Goal: Task Accomplishment & Management: Use online tool/utility

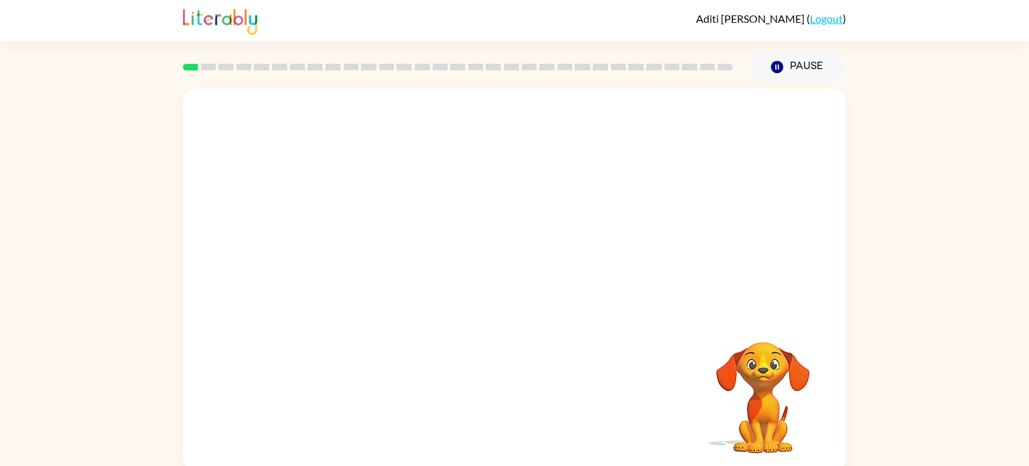
click at [478, 203] on video "Your browser must support playing .mp4 files to use Literably. Please try using…" at bounding box center [514, 200] width 663 height 225
click at [531, 294] on button "button" at bounding box center [515, 286] width 86 height 49
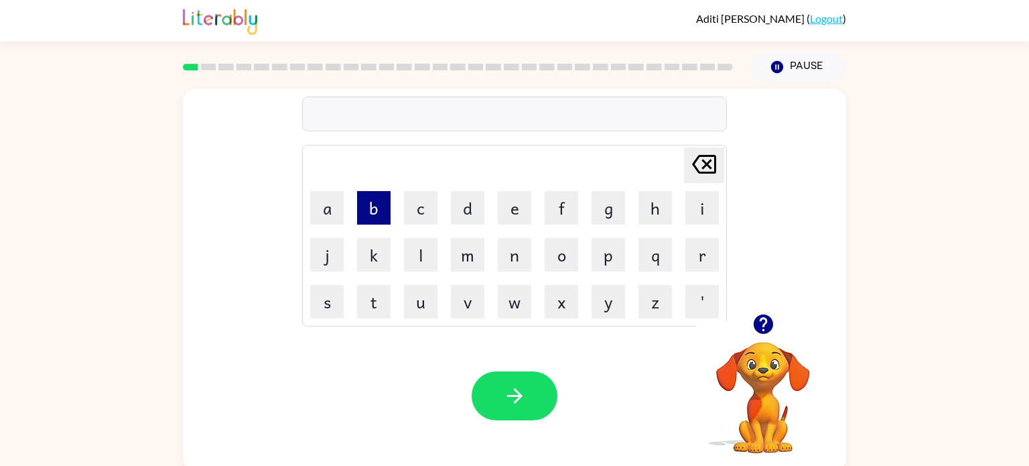
click at [372, 220] on button "b" at bounding box center [373, 207] width 33 height 33
click at [561, 257] on button "o" at bounding box center [561, 254] width 33 height 33
click at [709, 259] on button "r" at bounding box center [701, 254] width 33 height 33
click at [463, 211] on button "d" at bounding box center [467, 207] width 33 height 33
click at [523, 209] on button "e" at bounding box center [514, 207] width 33 height 33
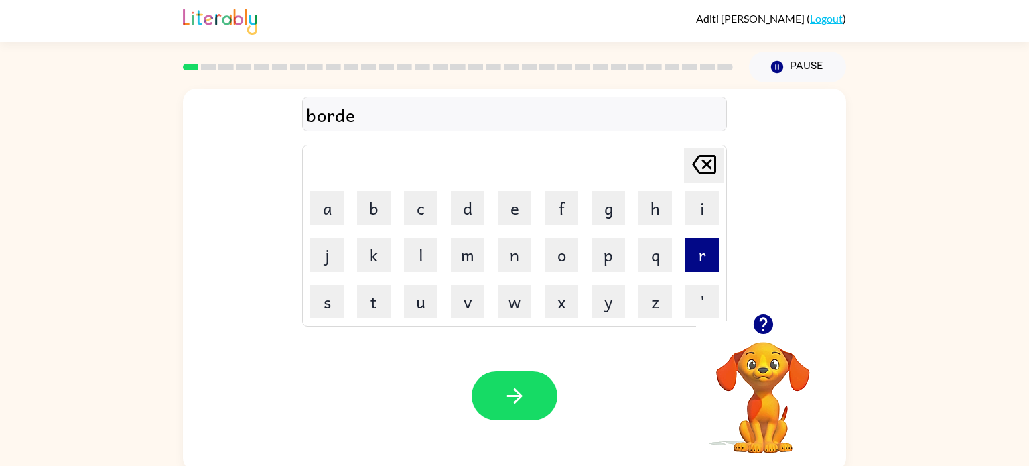
click at [707, 256] on button "r" at bounding box center [701, 254] width 33 height 33
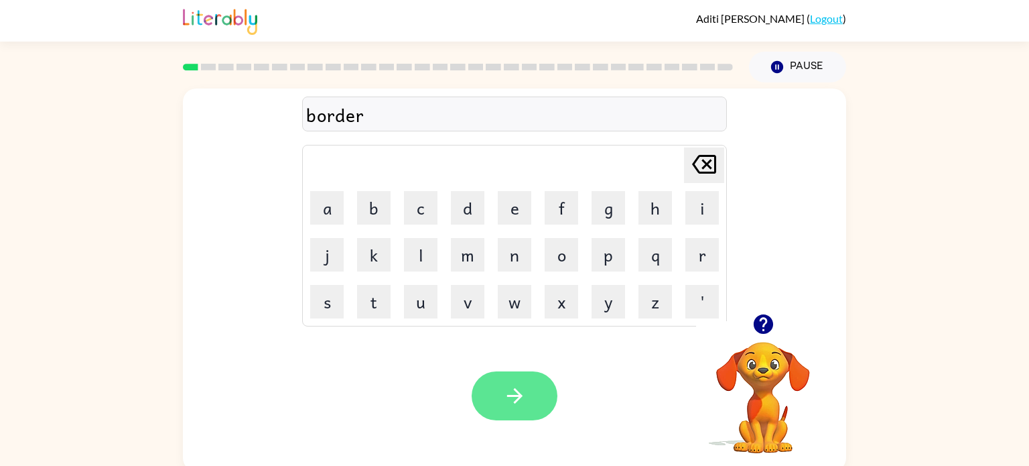
click at [519, 381] on button "button" at bounding box center [515, 395] width 86 height 49
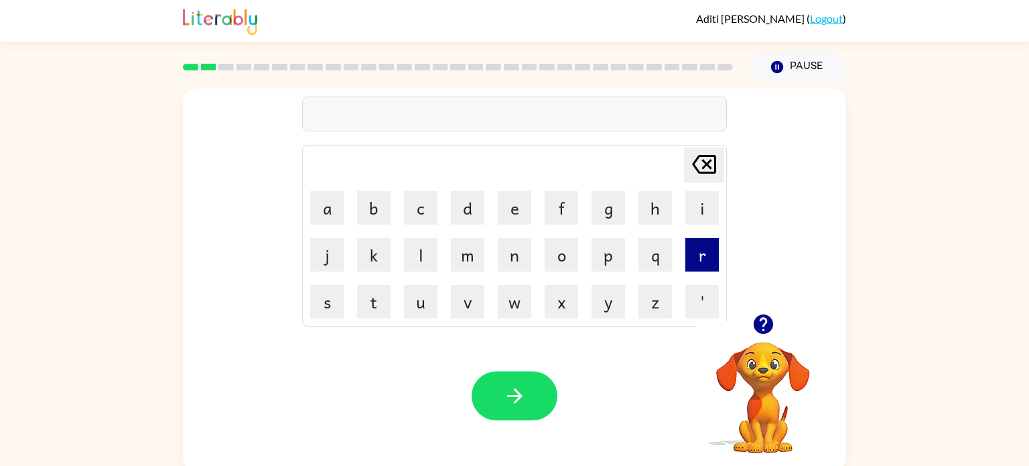
click at [703, 261] on button "r" at bounding box center [701, 254] width 33 height 33
click at [564, 259] on button "o" at bounding box center [561, 254] width 33 height 33
click at [430, 314] on button "u" at bounding box center [420, 301] width 33 height 33
click at [523, 257] on button "n" at bounding box center [514, 254] width 33 height 33
click at [480, 216] on button "d" at bounding box center [467, 207] width 33 height 33
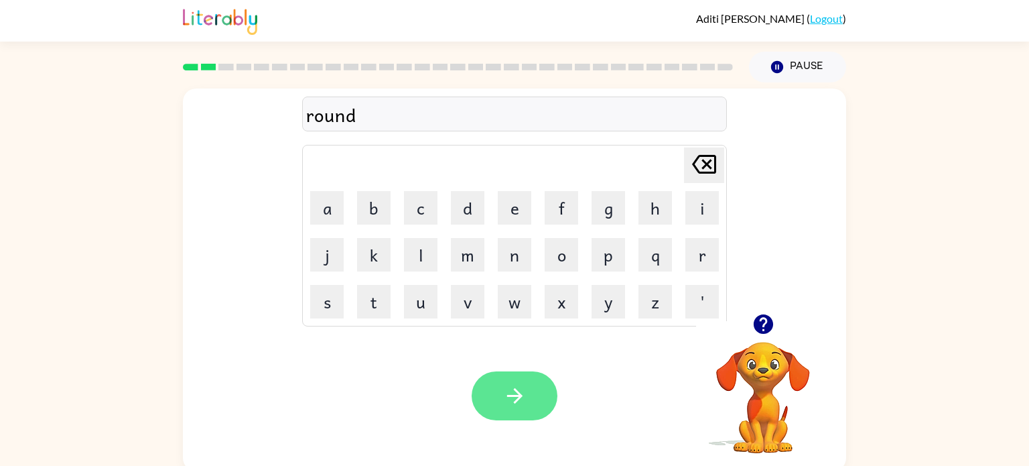
click at [524, 401] on icon "button" at bounding box center [514, 395] width 23 height 23
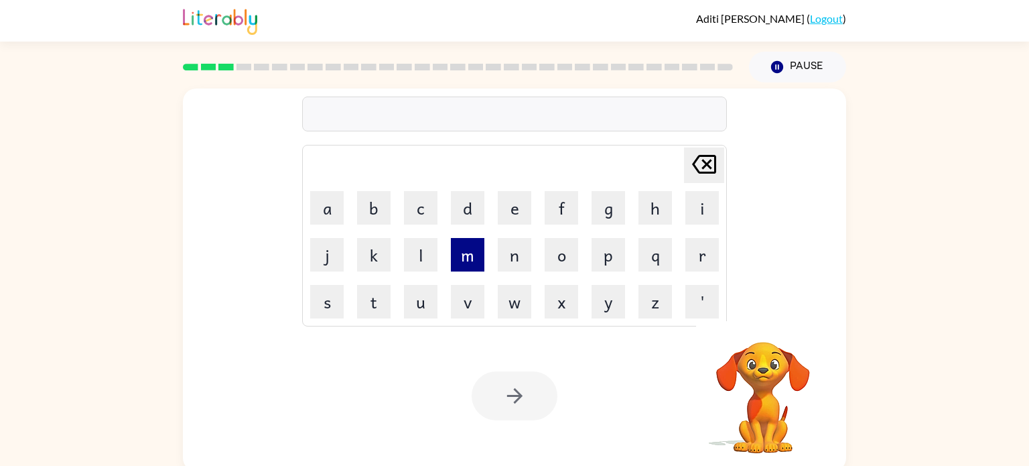
click at [468, 263] on button "m" at bounding box center [467, 254] width 33 height 33
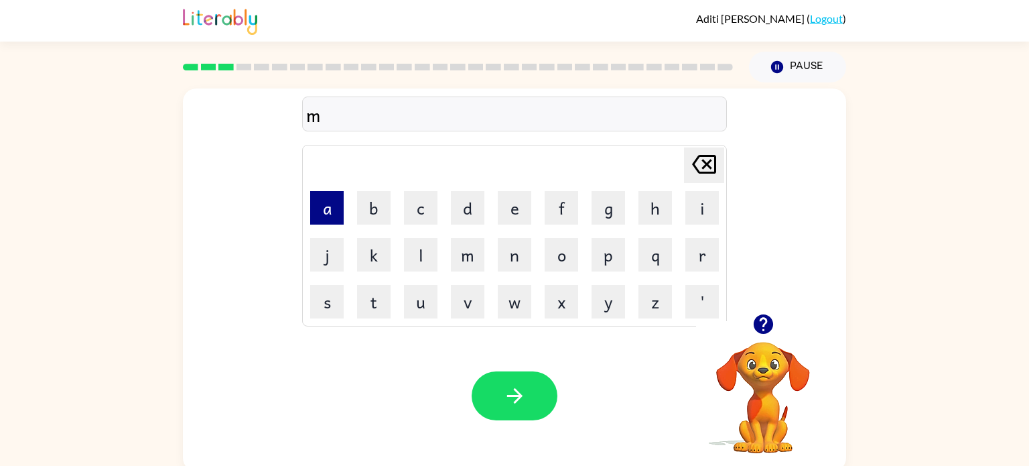
click at [331, 209] on button "a" at bounding box center [326, 207] width 33 height 33
click at [414, 218] on button "c" at bounding box center [420, 207] width 33 height 33
click at [653, 207] on button "h" at bounding box center [654, 207] width 33 height 33
click at [696, 214] on button "i" at bounding box center [701, 207] width 33 height 33
click at [513, 257] on button "n" at bounding box center [514, 254] width 33 height 33
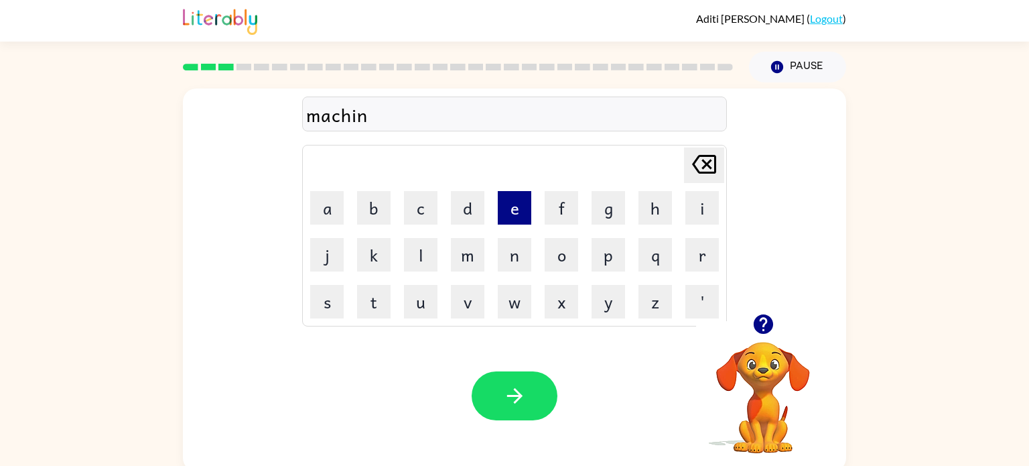
click at [508, 212] on button "e" at bounding box center [514, 207] width 33 height 33
click at [541, 383] on button "button" at bounding box center [515, 395] width 86 height 49
click at [414, 128] on div "pudd" at bounding box center [514, 114] width 417 height 28
click at [423, 115] on div "pudd" at bounding box center [514, 114] width 417 height 28
click at [412, 118] on div "pudd" at bounding box center [514, 114] width 417 height 28
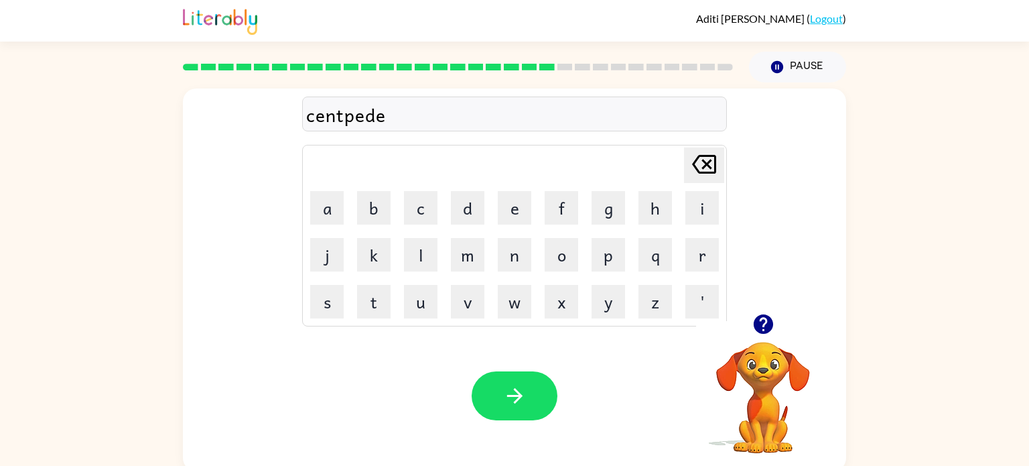
click at [342, 119] on div "centpede" at bounding box center [514, 114] width 417 height 28
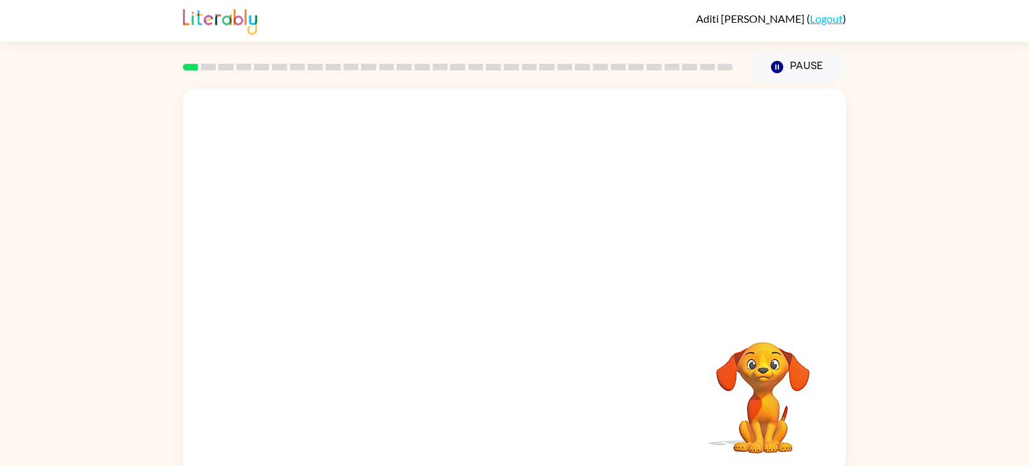
click at [370, 254] on video "Your browser must support playing .mp4 files to use Literably. Please try using…" at bounding box center [514, 200] width 663 height 225
click at [369, 255] on video "Your browser must support playing .mp4 files to use Literably. Please try using…" at bounding box center [514, 200] width 663 height 225
click at [681, 117] on video "Your browser must support playing .mp4 files to use Literably. Please try using…" at bounding box center [514, 200] width 663 height 225
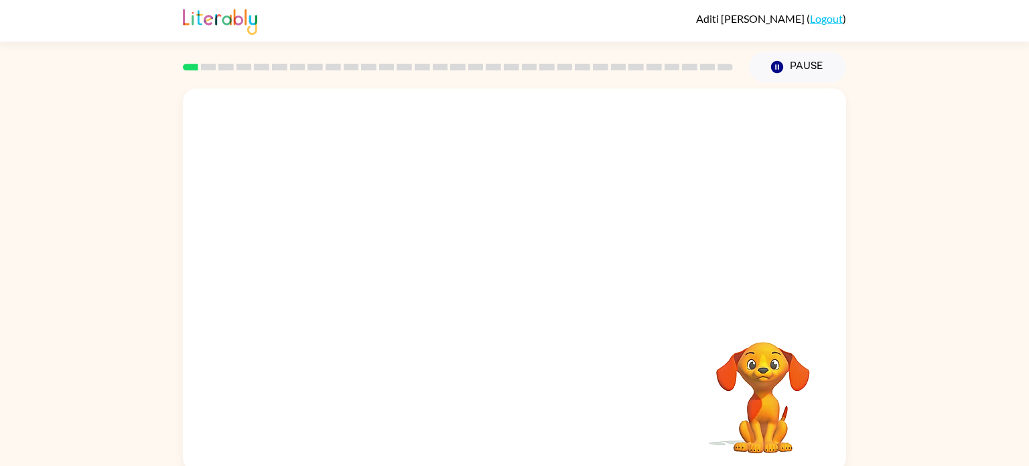
click at [354, 249] on video "Your browser must support playing .mp4 files to use Literably. Please try using…" at bounding box center [514, 200] width 663 height 225
click at [512, 302] on button "button" at bounding box center [515, 286] width 86 height 49
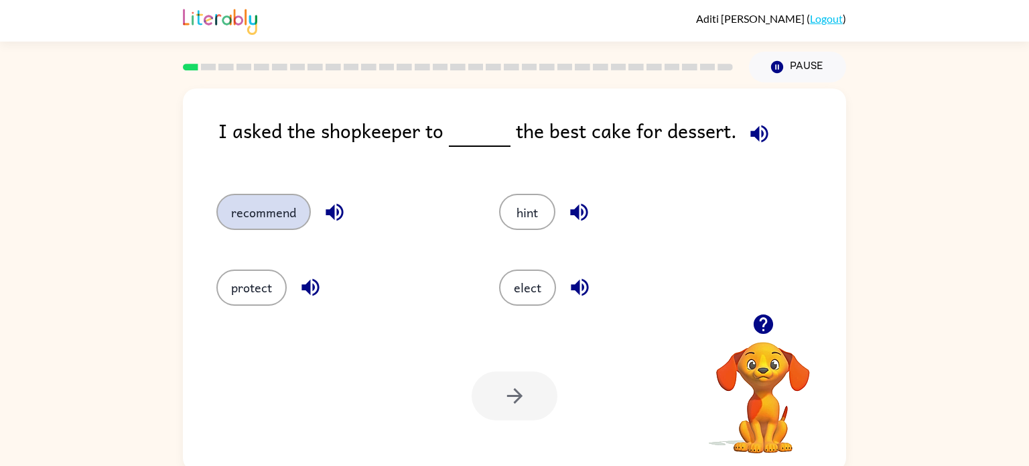
click at [244, 206] on button "recommend" at bounding box center [263, 212] width 94 height 36
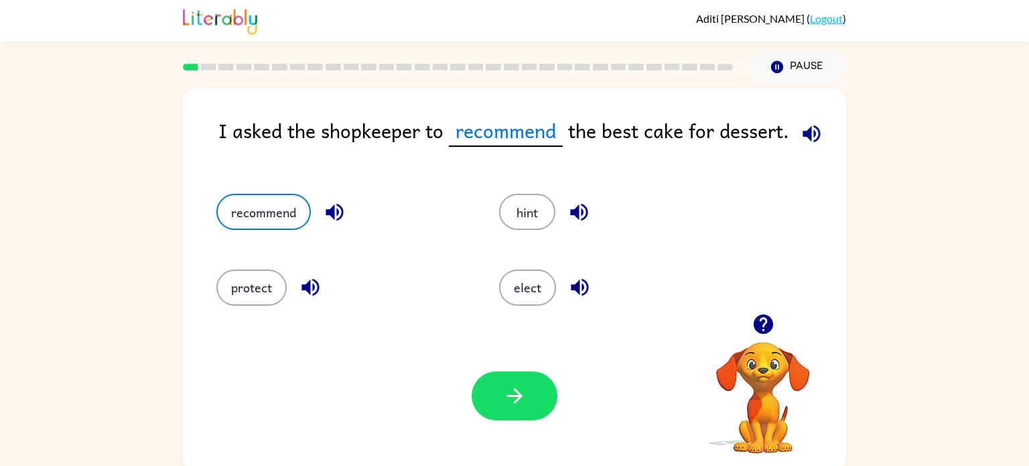
click at [481, 372] on div at bounding box center [515, 395] width 86 height 49
click at [531, 400] on button "button" at bounding box center [515, 395] width 86 height 49
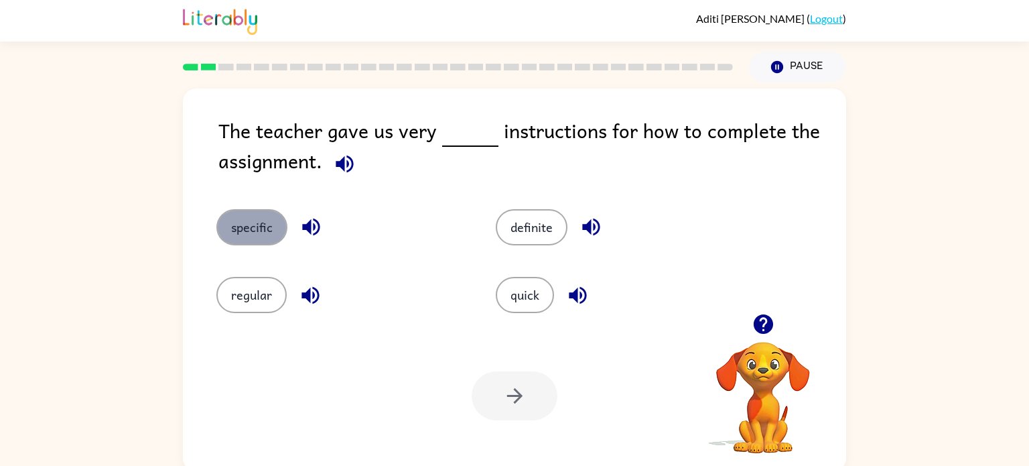
click at [264, 230] on button "specific" at bounding box center [251, 227] width 71 height 36
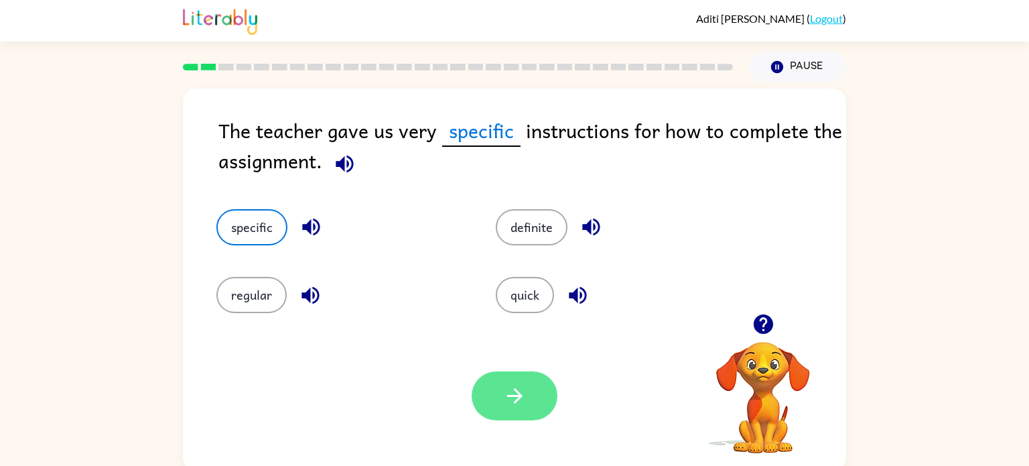
click at [524, 385] on icon "button" at bounding box center [514, 395] width 23 height 23
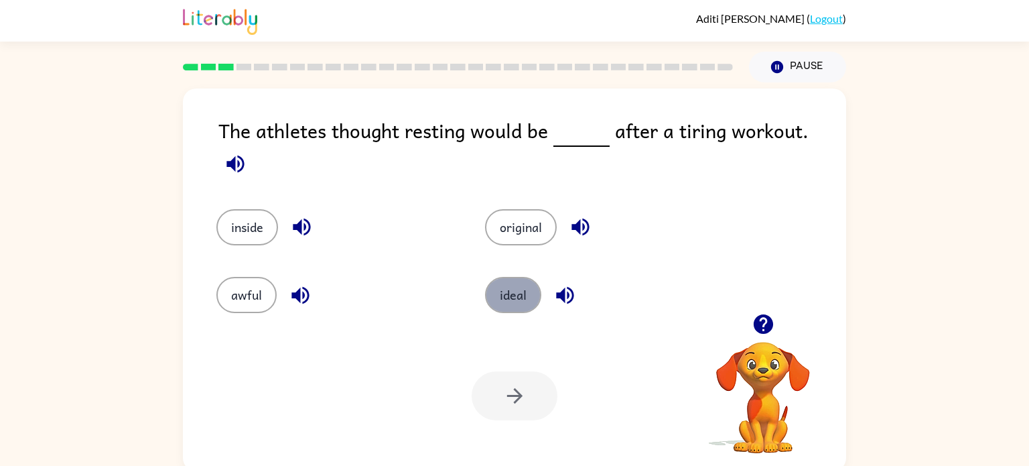
click at [527, 277] on button "ideal" at bounding box center [513, 295] width 56 height 36
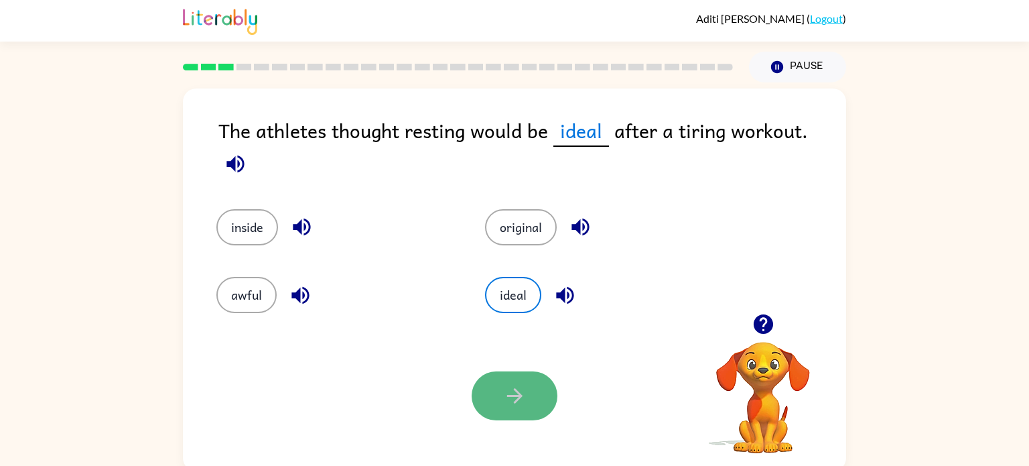
click at [539, 396] on button "button" at bounding box center [515, 395] width 86 height 49
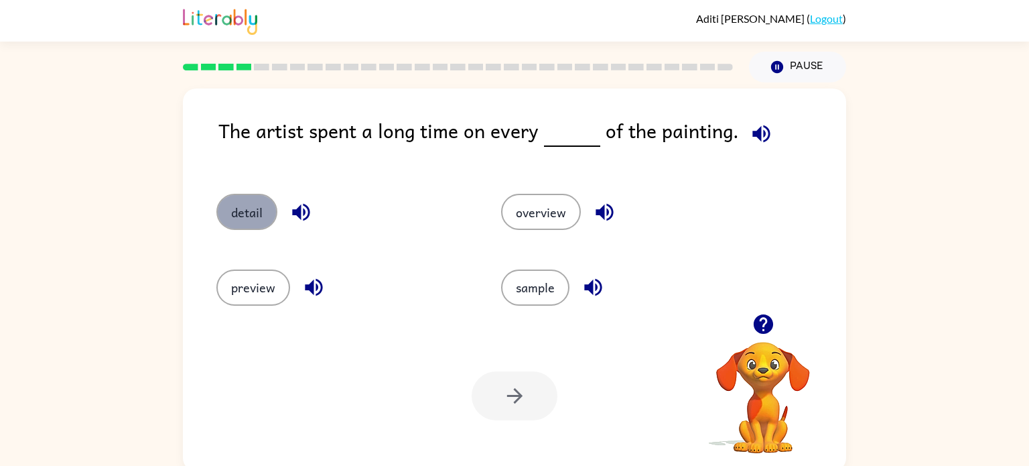
click at [248, 204] on button "detail" at bounding box center [246, 212] width 61 height 36
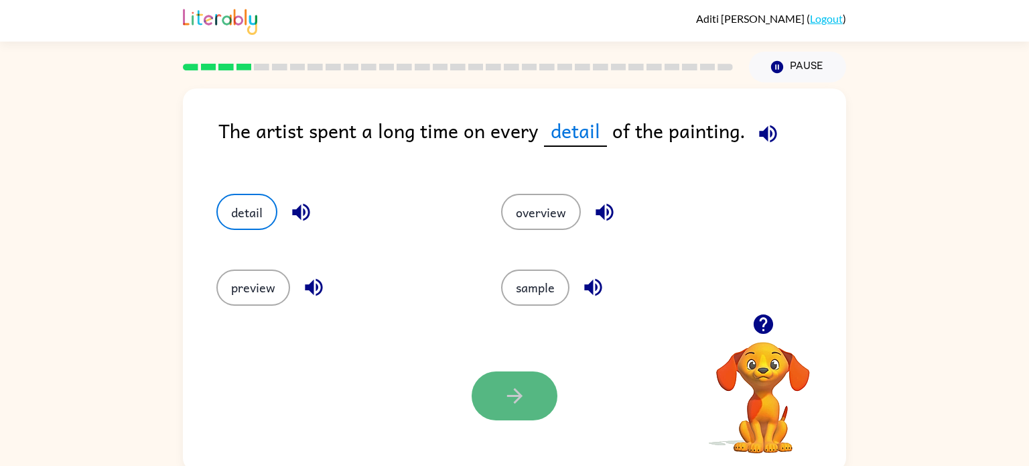
click at [519, 383] on button "button" at bounding box center [515, 395] width 86 height 49
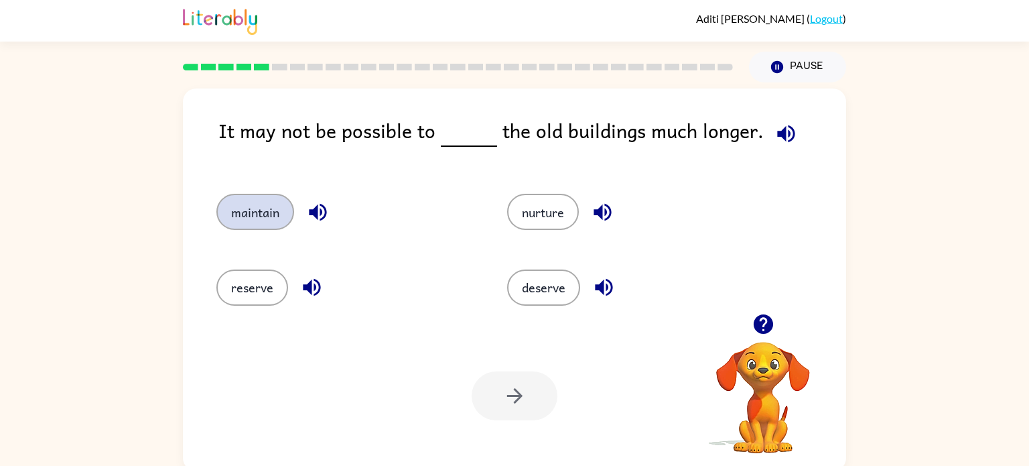
click at [243, 210] on button "maintain" at bounding box center [255, 212] width 78 height 36
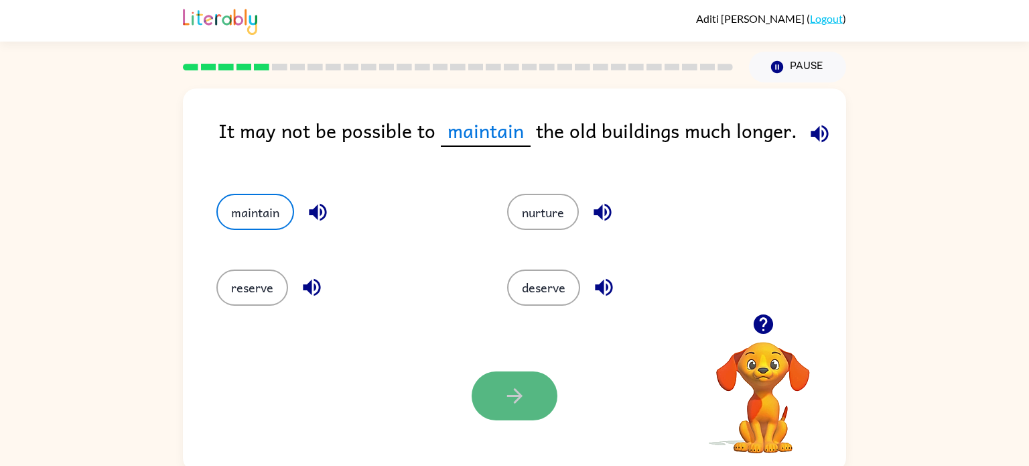
click at [517, 393] on icon "button" at bounding box center [513, 395] width 15 height 15
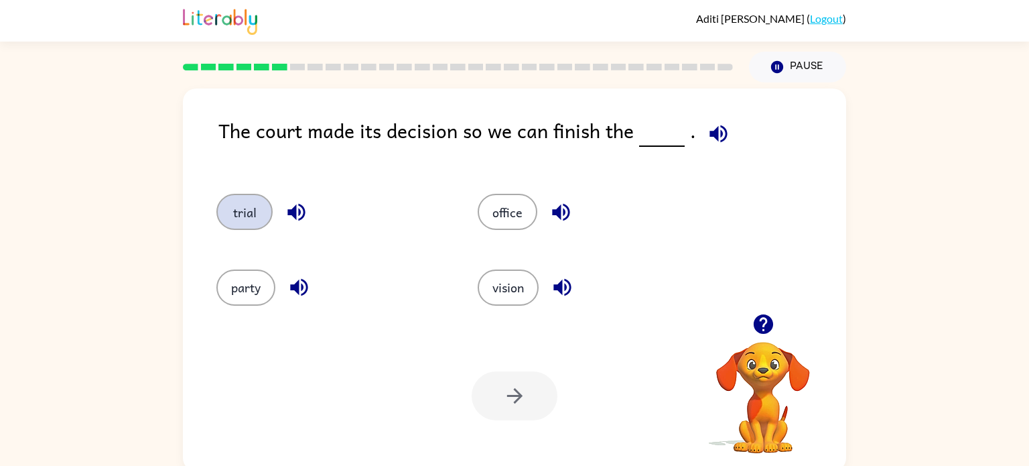
click at [235, 212] on button "trial" at bounding box center [244, 212] width 56 height 36
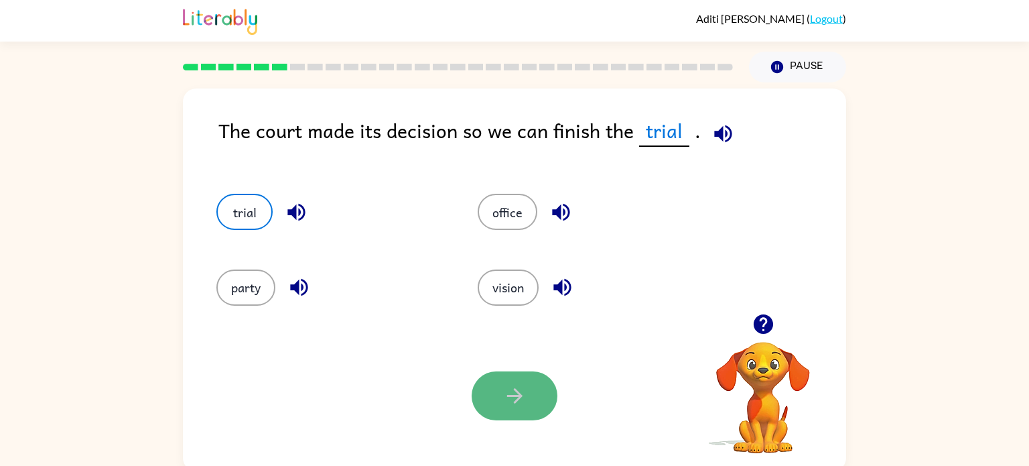
click at [515, 399] on icon "button" at bounding box center [514, 395] width 23 height 23
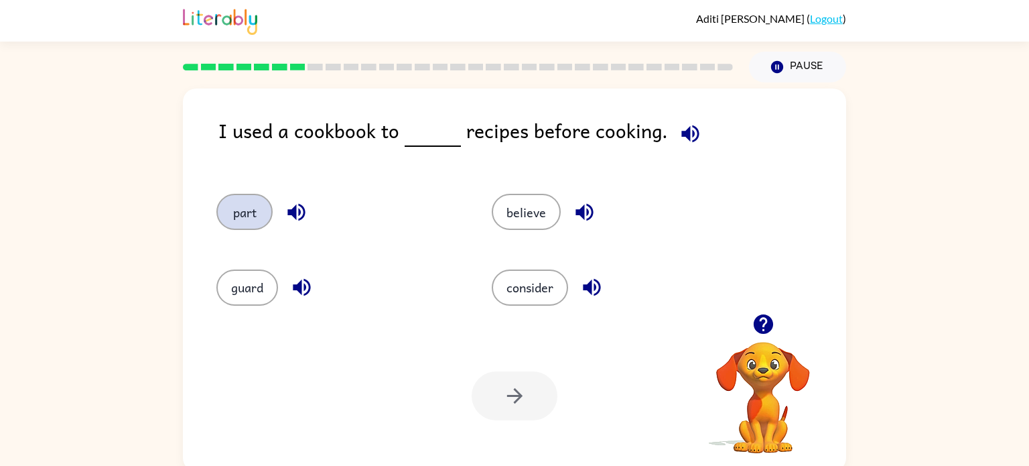
click at [240, 211] on button "part" at bounding box center [244, 212] width 56 height 36
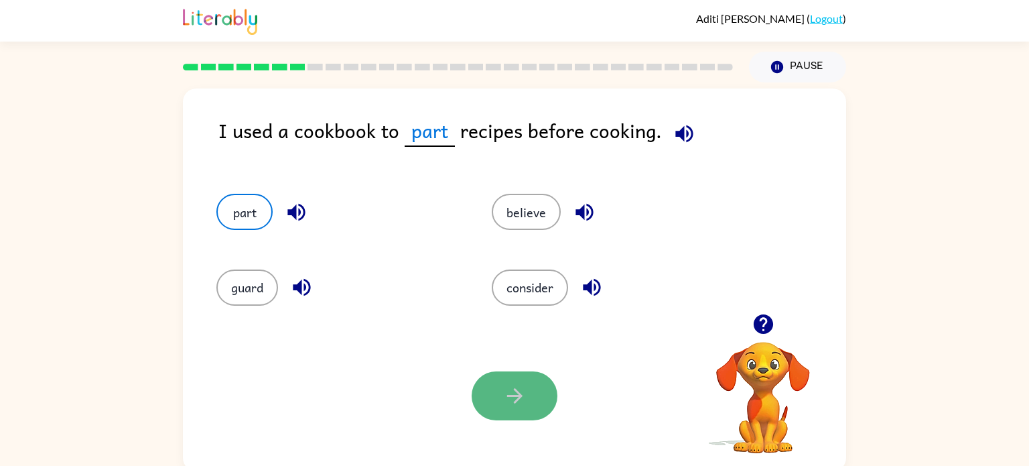
drag, startPoint x: 510, startPoint y: 397, endPoint x: 473, endPoint y: 401, distance: 37.1
click at [473, 401] on button "button" at bounding box center [515, 395] width 86 height 49
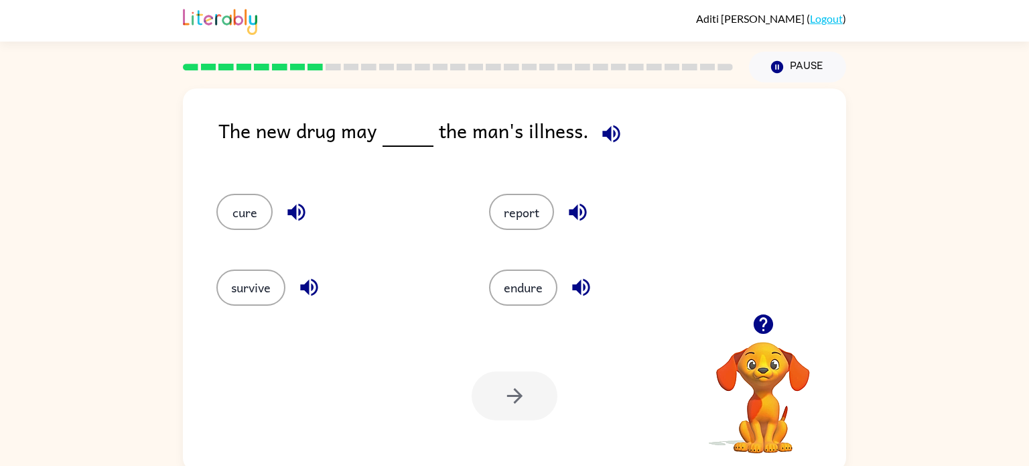
click at [292, 69] on rect at bounding box center [297, 67] width 15 height 7
click at [311, 67] on rect at bounding box center [315, 67] width 15 height 7
click at [239, 220] on button "cure" at bounding box center [244, 212] width 56 height 36
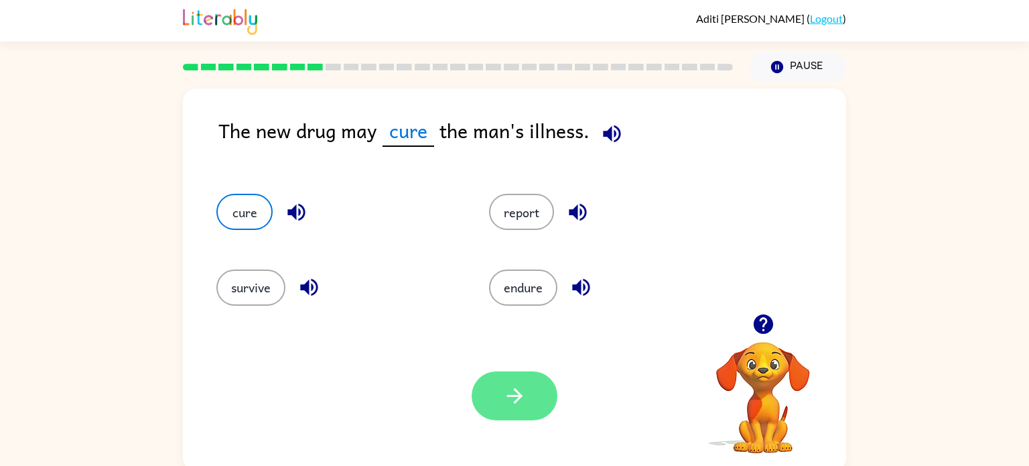
click at [529, 393] on button "button" at bounding box center [515, 395] width 86 height 49
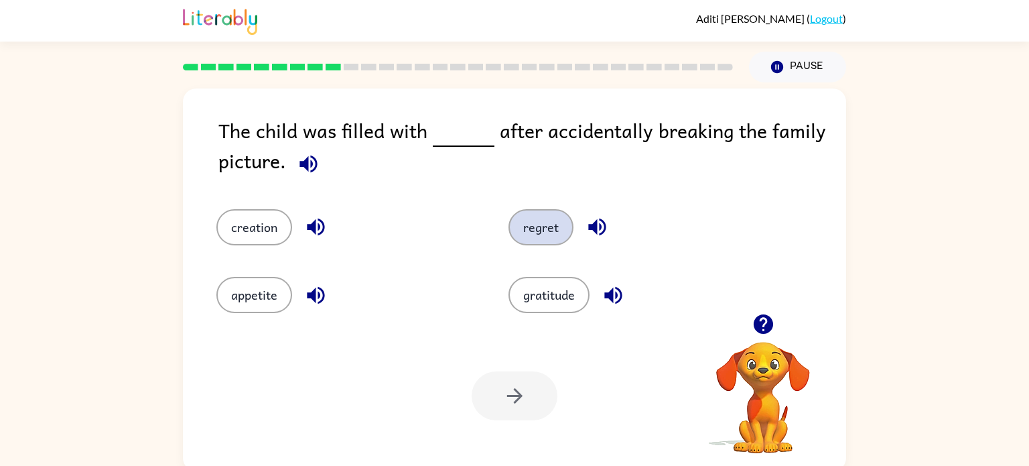
click at [533, 245] on button "regret" at bounding box center [540, 227] width 65 height 36
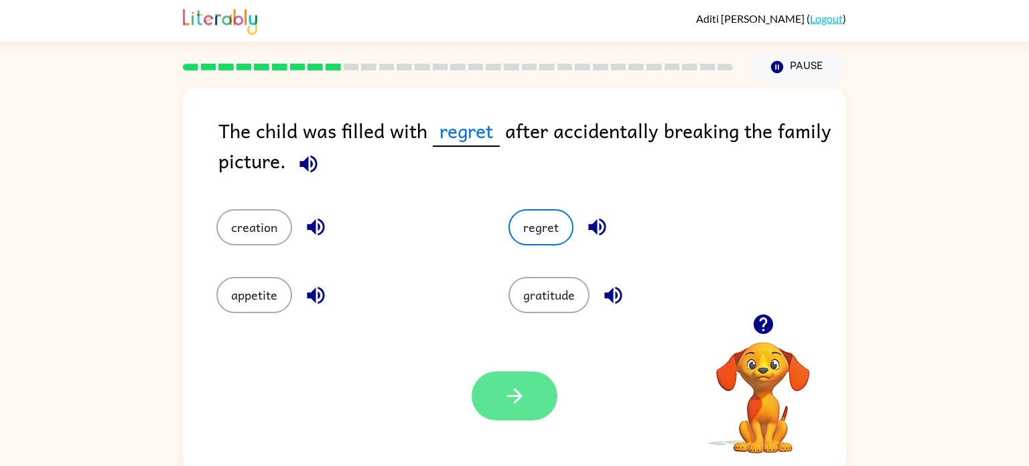
click at [538, 393] on button "button" at bounding box center [515, 395] width 86 height 49
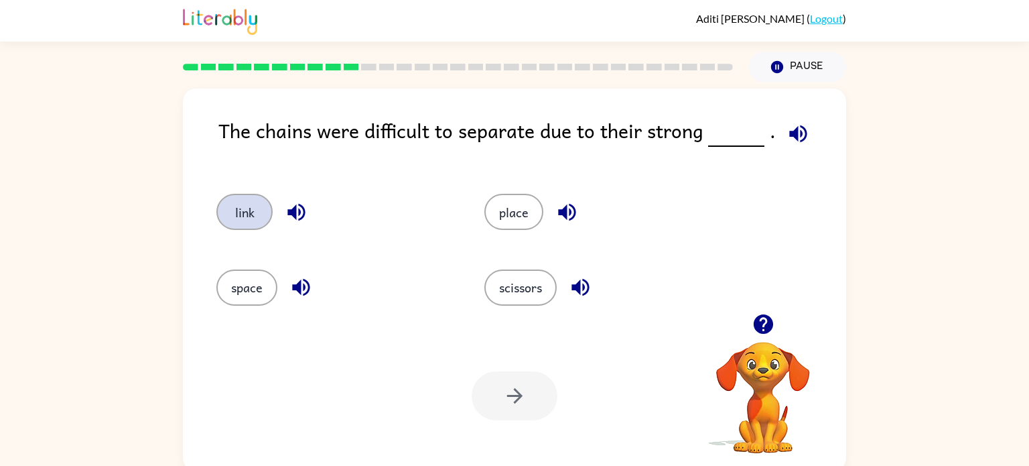
click at [237, 222] on button "link" at bounding box center [244, 212] width 56 height 36
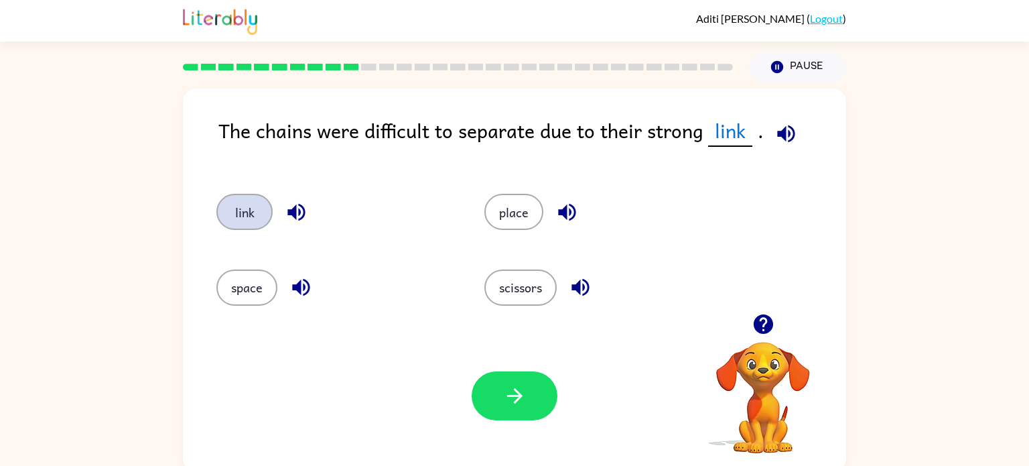
scroll to position [5, 0]
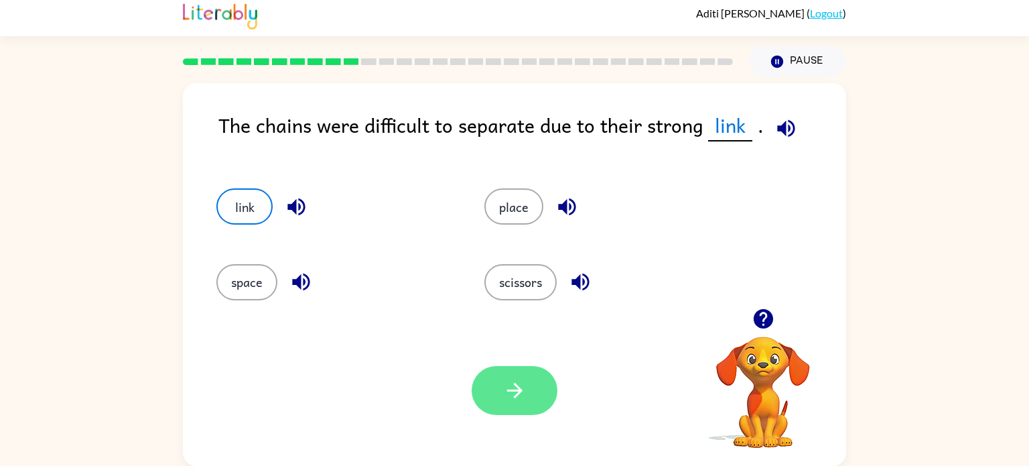
click at [494, 413] on button "button" at bounding box center [515, 390] width 86 height 49
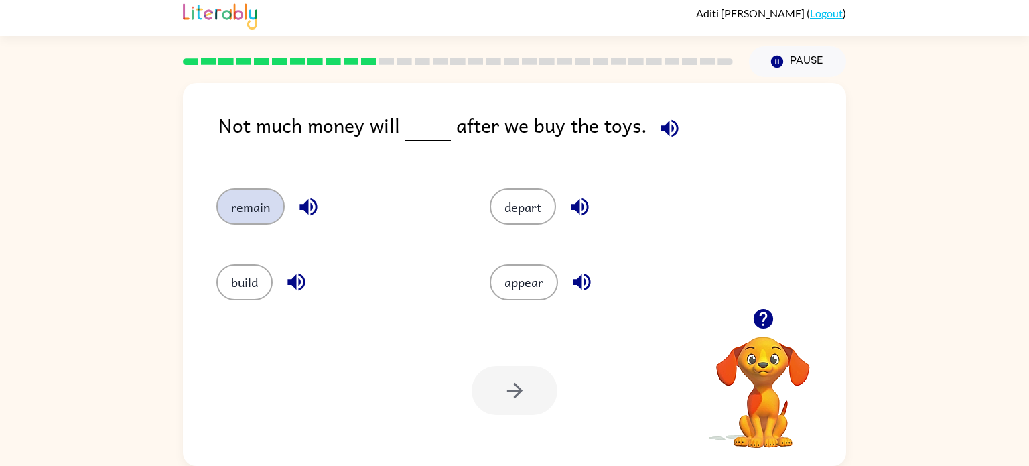
click at [249, 214] on button "remain" at bounding box center [250, 206] width 68 height 36
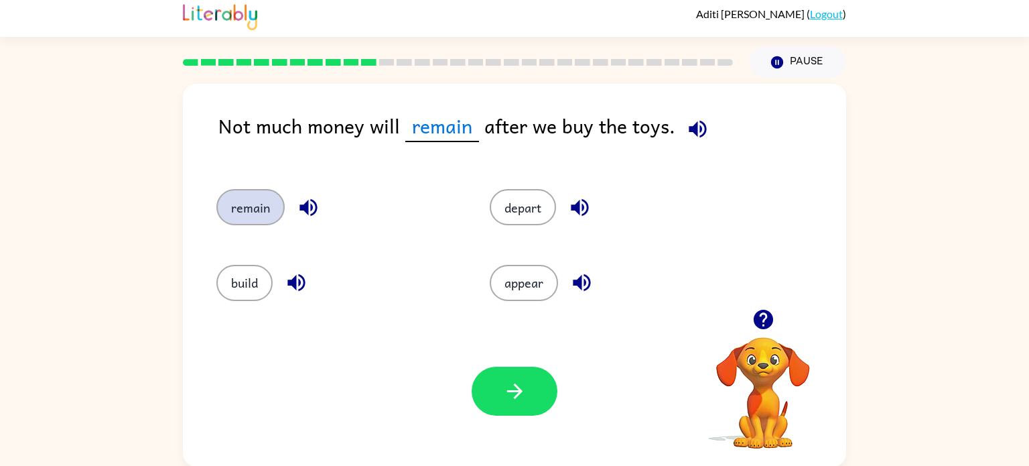
scroll to position [0, 0]
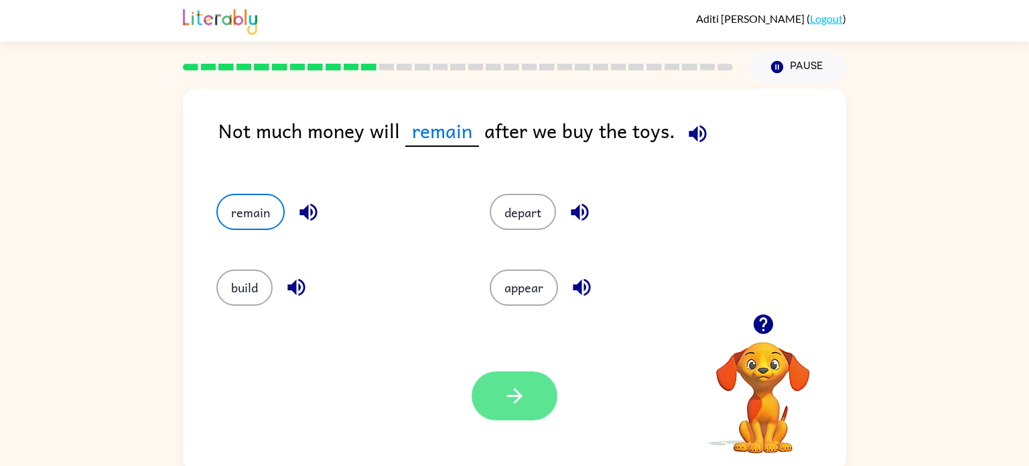
click at [494, 372] on button "button" at bounding box center [515, 395] width 86 height 49
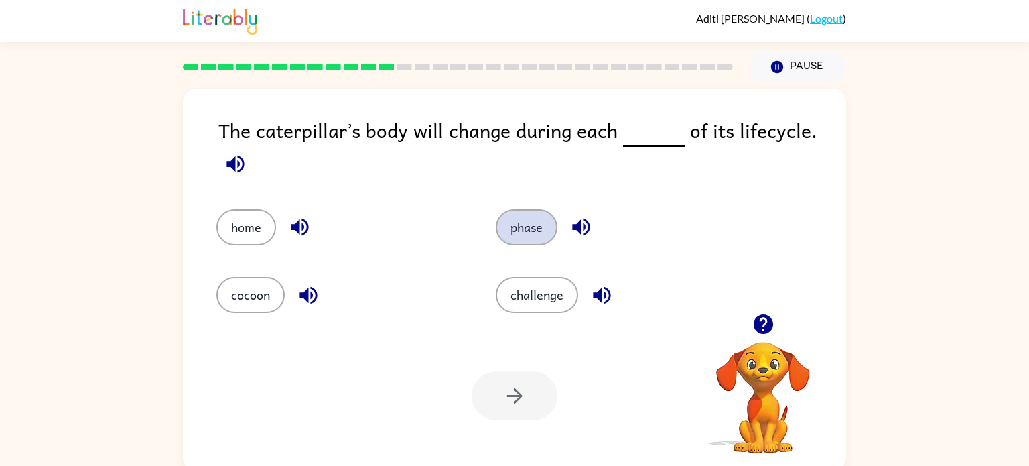
click at [509, 230] on button "phase" at bounding box center [527, 227] width 62 height 36
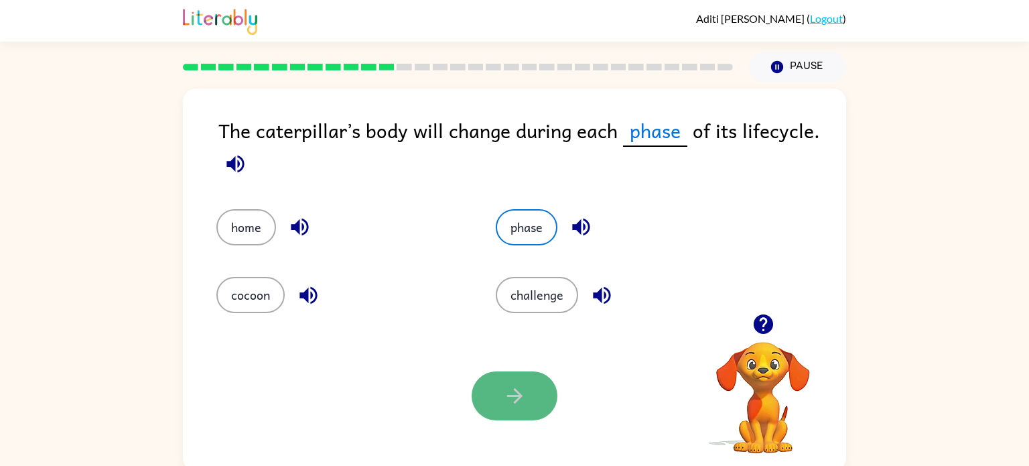
click at [493, 379] on button "button" at bounding box center [515, 395] width 86 height 49
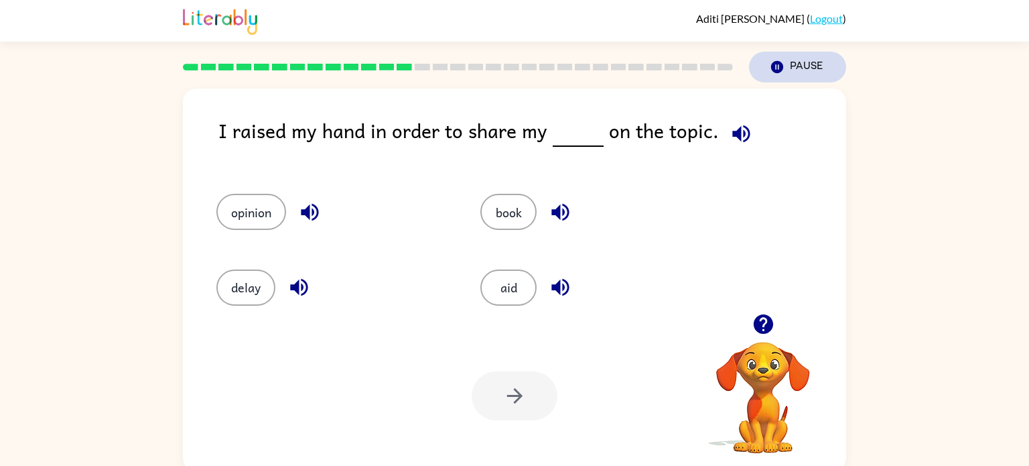
click at [787, 64] on button "Pause Pause" at bounding box center [797, 67] width 97 height 31
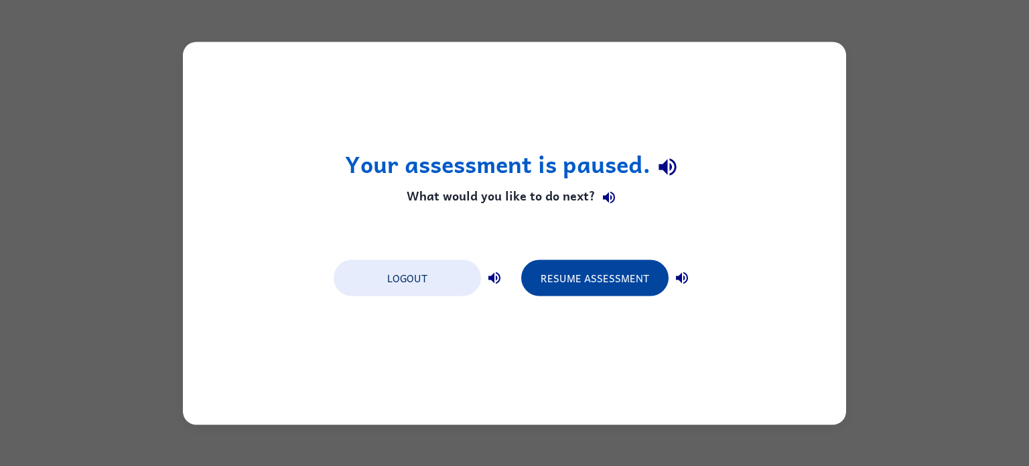
click at [610, 284] on button "Resume Assessment" at bounding box center [594, 277] width 147 height 36
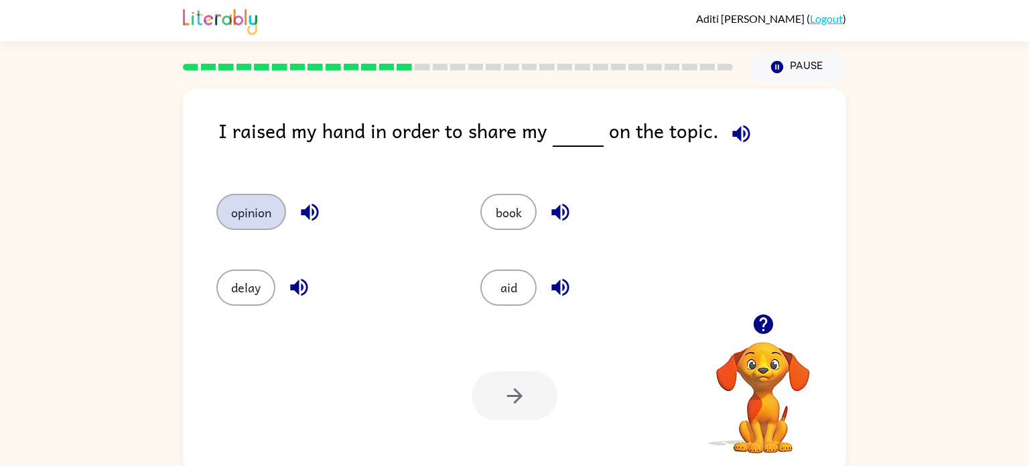
click at [257, 202] on button "opinion" at bounding box center [251, 212] width 70 height 36
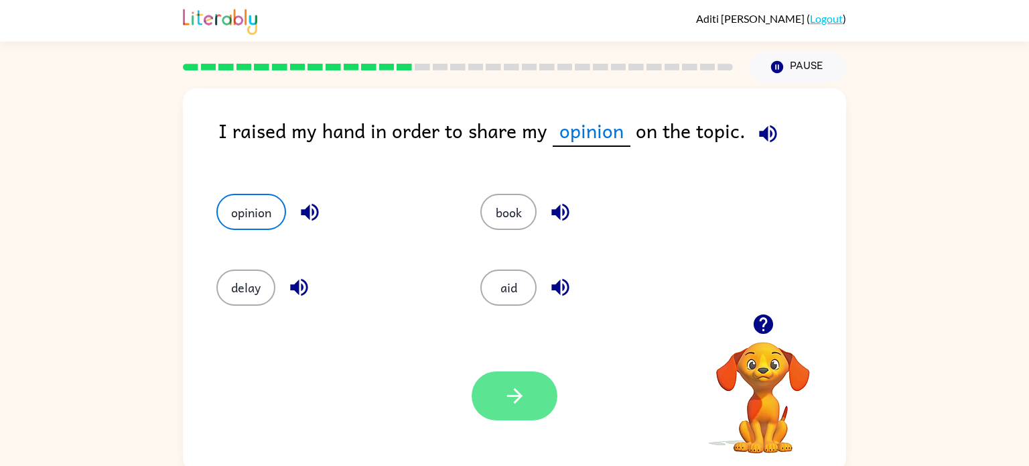
click at [523, 372] on button "button" at bounding box center [515, 395] width 86 height 49
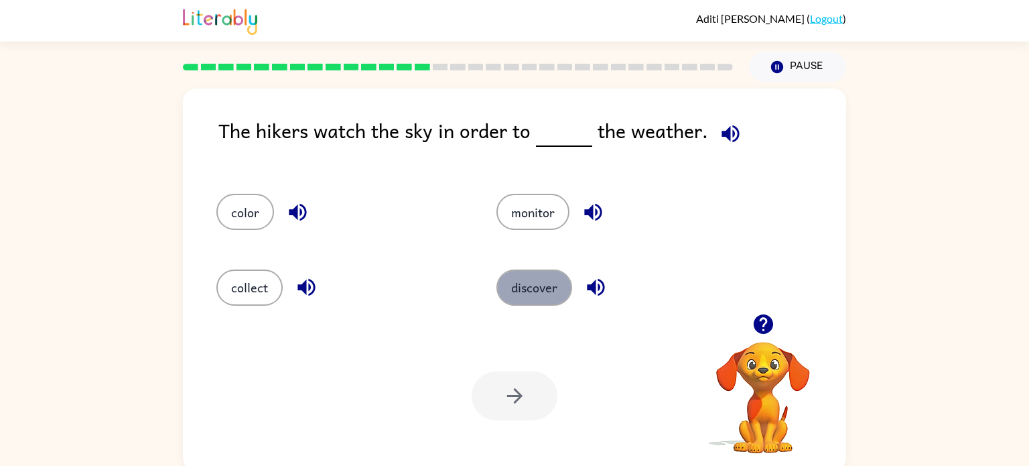
click at [519, 279] on button "discover" at bounding box center [534, 287] width 76 height 36
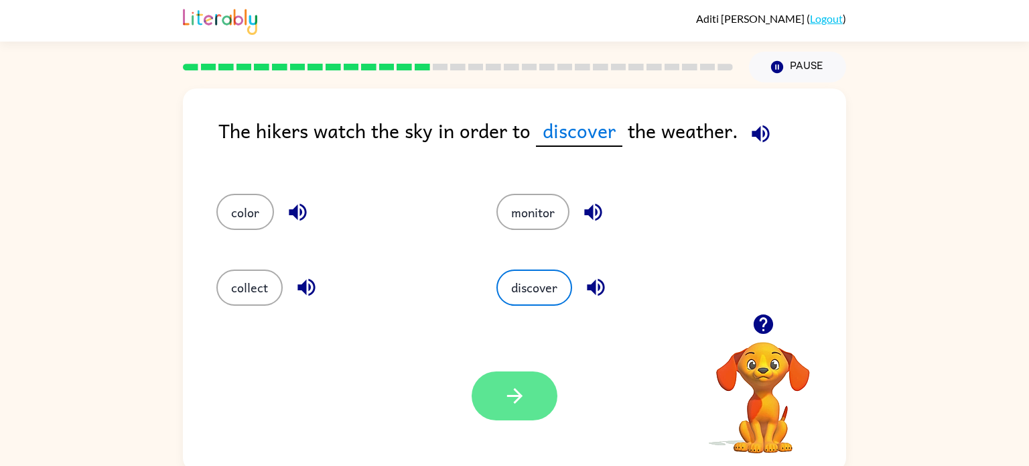
scroll to position [5, 0]
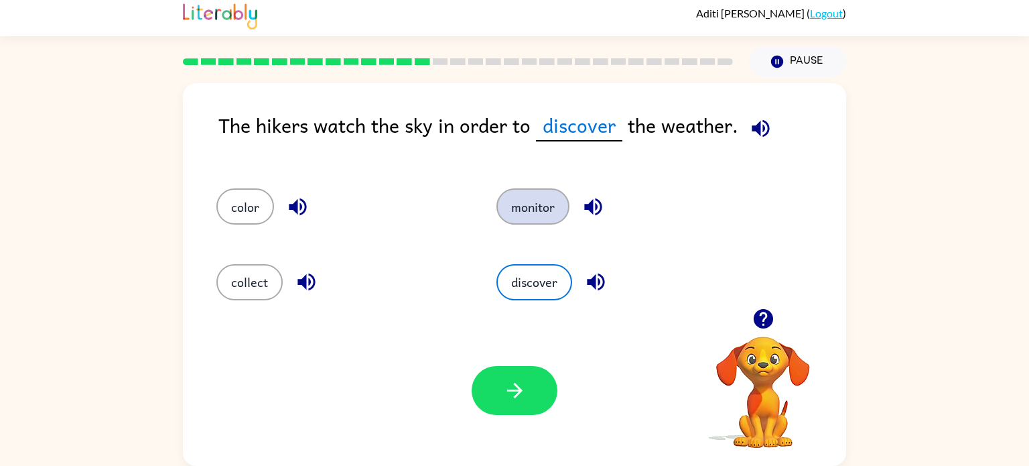
click at [528, 198] on button "monitor" at bounding box center [532, 206] width 73 height 36
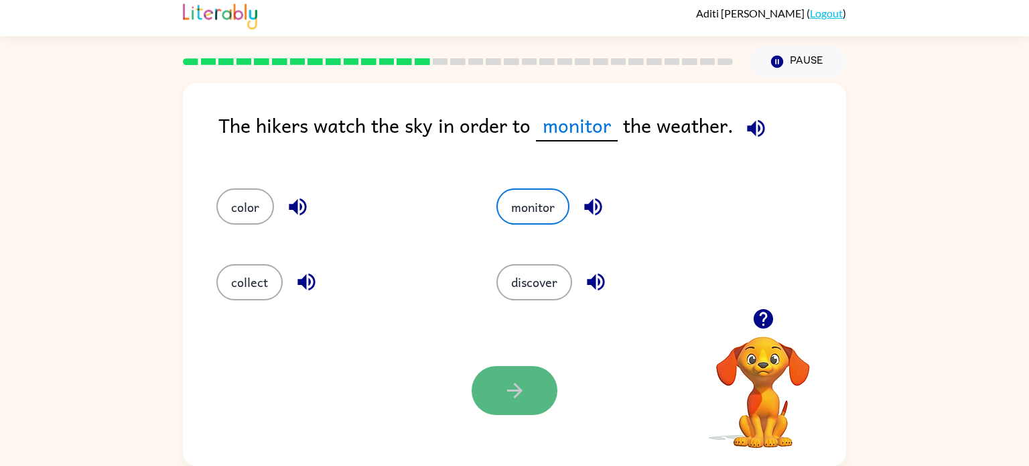
click at [490, 394] on button "button" at bounding box center [515, 390] width 86 height 49
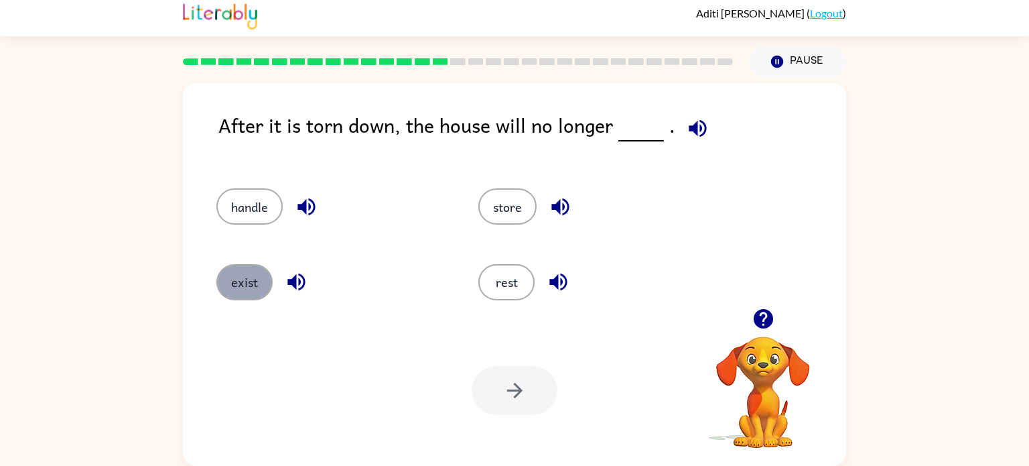
click at [241, 279] on button "exist" at bounding box center [244, 282] width 56 height 36
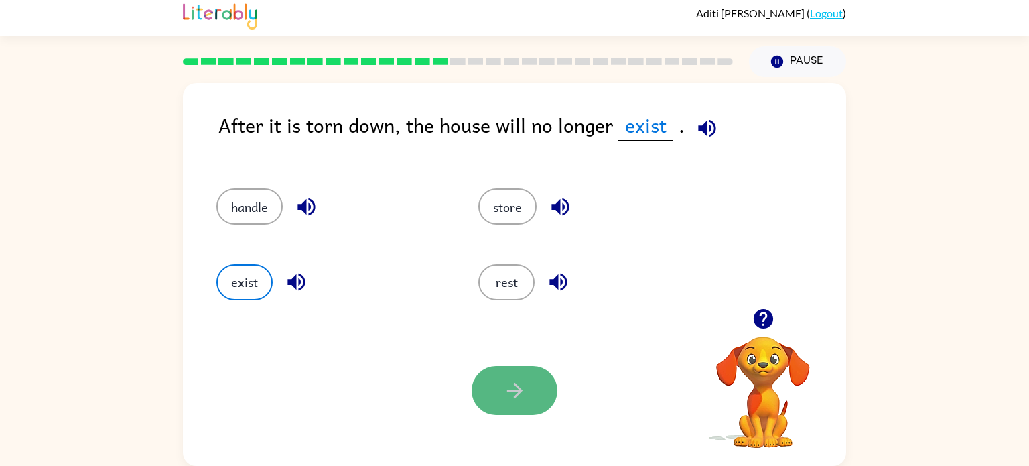
click at [503, 400] on icon "button" at bounding box center [514, 390] width 23 height 23
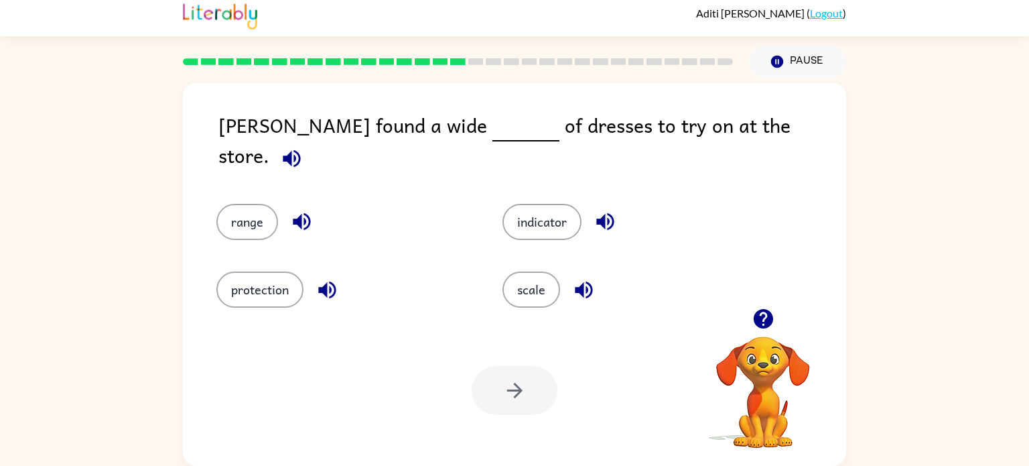
click at [778, 370] on video "Your browser must support playing .mp4 files to use Literably. Please try using…" at bounding box center [763, 383] width 134 height 134
click at [300, 149] on icon "button" at bounding box center [291, 157] width 17 height 17
click at [309, 141] on button "button" at bounding box center [292, 158] width 34 height 34
click at [303, 147] on icon "button" at bounding box center [291, 158] width 23 height 23
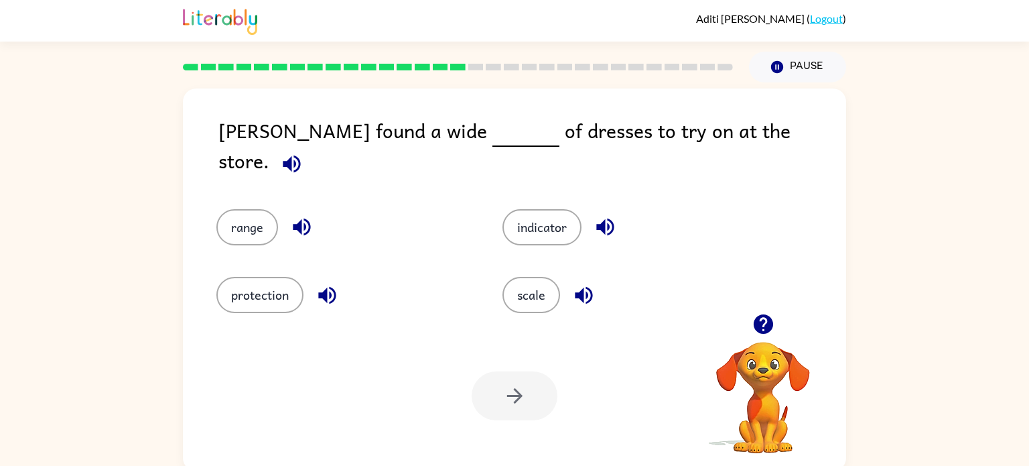
scroll to position [0, 0]
click at [303, 152] on icon "button" at bounding box center [291, 163] width 23 height 23
click at [309, 145] on span at bounding box center [289, 160] width 40 height 30
click at [303, 152] on icon "button" at bounding box center [291, 163] width 23 height 23
click at [309, 147] on button "button" at bounding box center [292, 164] width 34 height 34
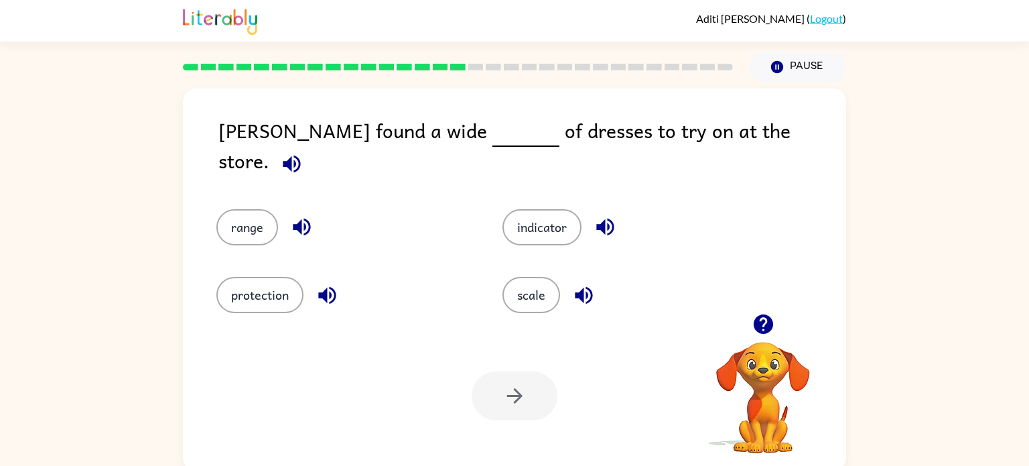
click at [606, 238] on div "indicator" at bounding box center [620, 218] width 286 height 68
click at [601, 218] on icon "button" at bounding box center [604, 226] width 17 height 17
click at [568, 281] on button "button" at bounding box center [584, 295] width 34 height 34
click at [290, 216] on icon "button" at bounding box center [301, 226] width 23 height 23
click at [319, 295] on icon "button" at bounding box center [327, 294] width 23 height 23
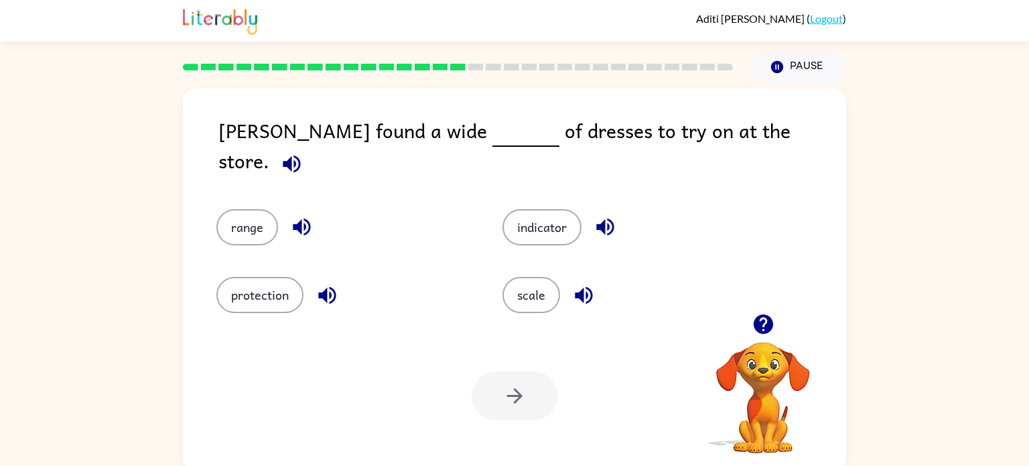
click at [303, 152] on icon "button" at bounding box center [291, 163] width 23 height 23
click at [569, 288] on button "button" at bounding box center [584, 295] width 34 height 34
click at [303, 152] on icon "button" at bounding box center [291, 163] width 23 height 23
click at [584, 299] on button "button" at bounding box center [584, 295] width 34 height 34
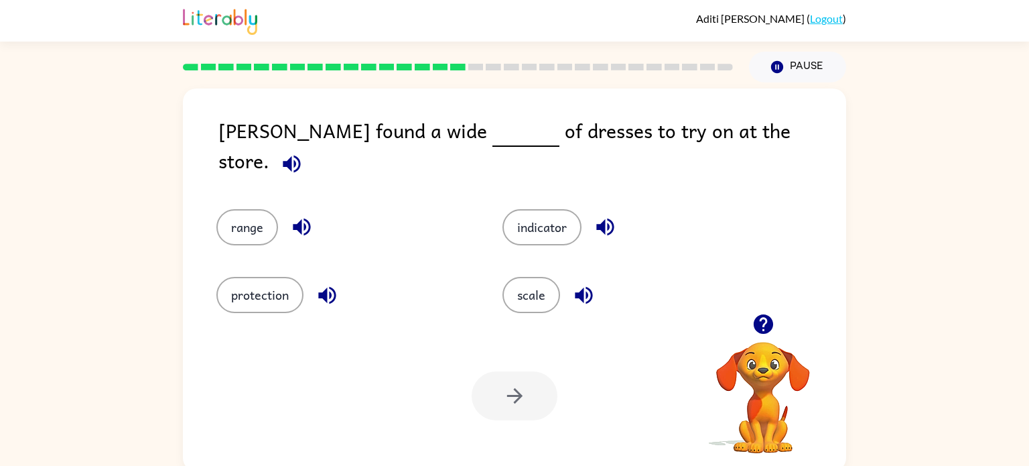
click at [585, 286] on icon "button" at bounding box center [583, 294] width 17 height 17
click at [309, 147] on button "button" at bounding box center [292, 164] width 34 height 34
click at [531, 314] on div "scale" at bounding box center [620, 285] width 286 height 68
click at [516, 300] on button "scale" at bounding box center [531, 295] width 58 height 36
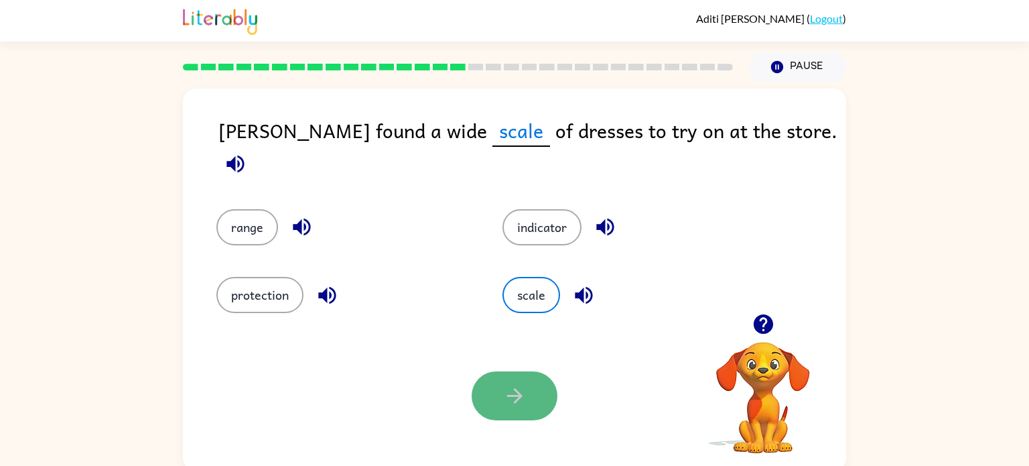
click at [520, 389] on icon "button" at bounding box center [514, 395] width 23 height 23
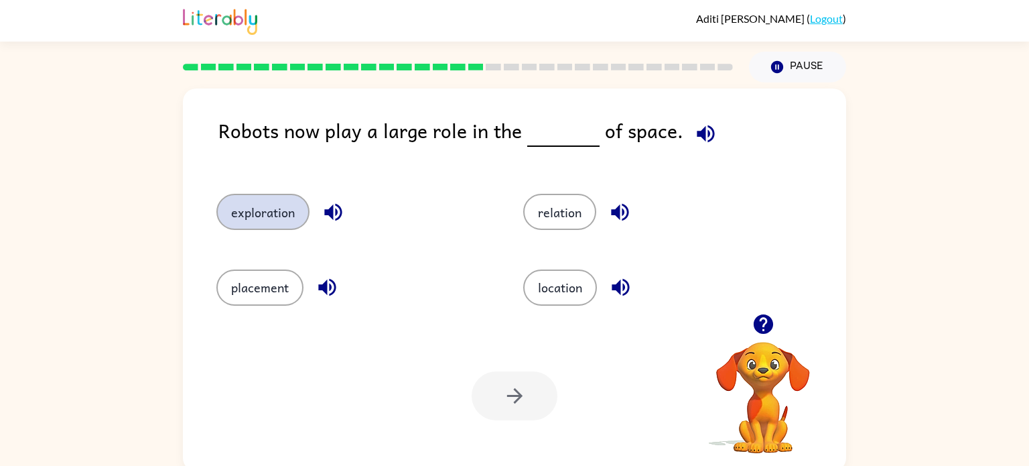
click at [271, 223] on button "exploration" at bounding box center [262, 212] width 93 height 36
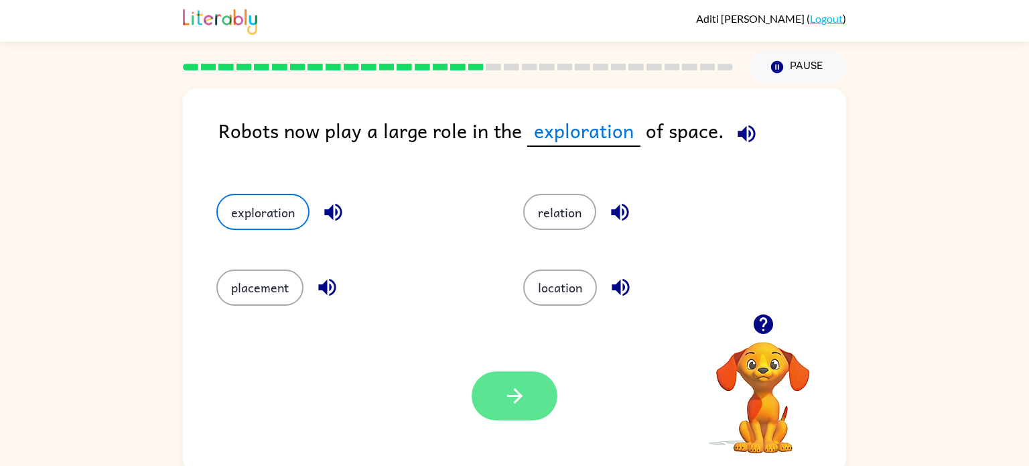
click at [523, 406] on icon "button" at bounding box center [514, 395] width 23 height 23
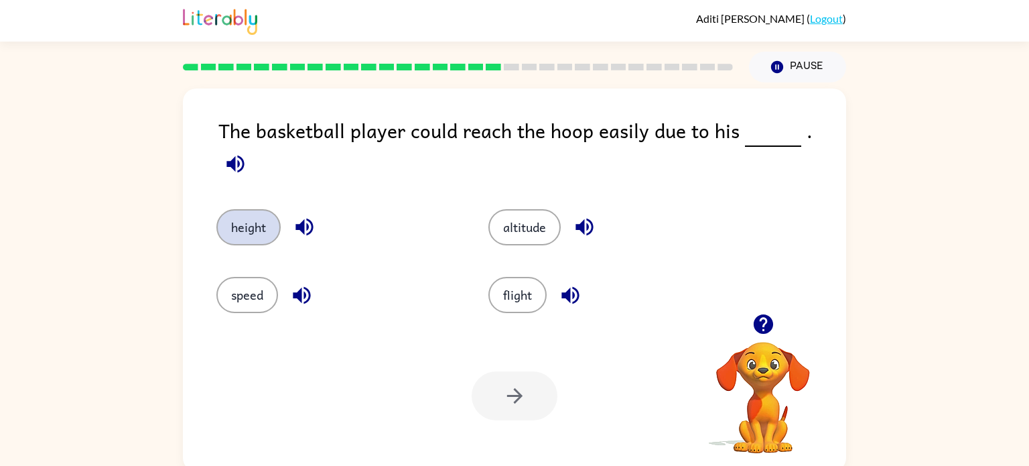
click at [240, 212] on button "height" at bounding box center [248, 227] width 64 height 36
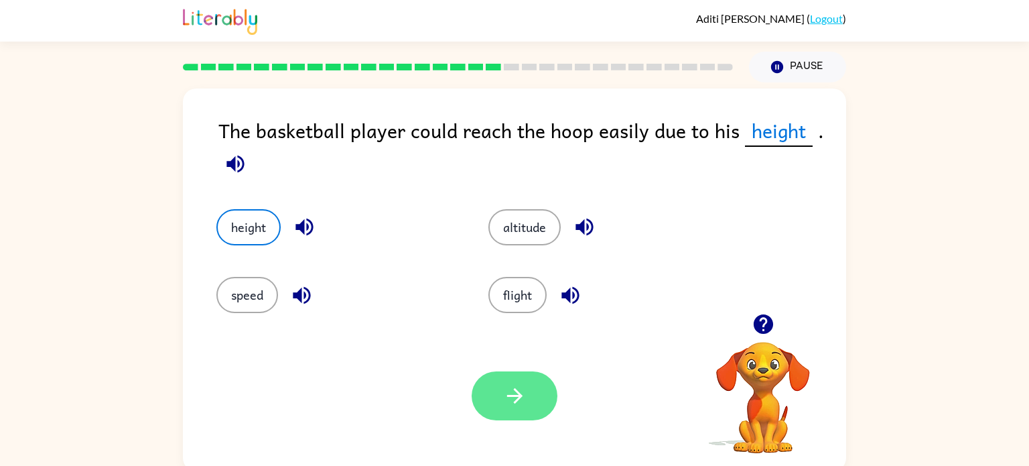
click at [515, 397] on icon "button" at bounding box center [514, 395] width 23 height 23
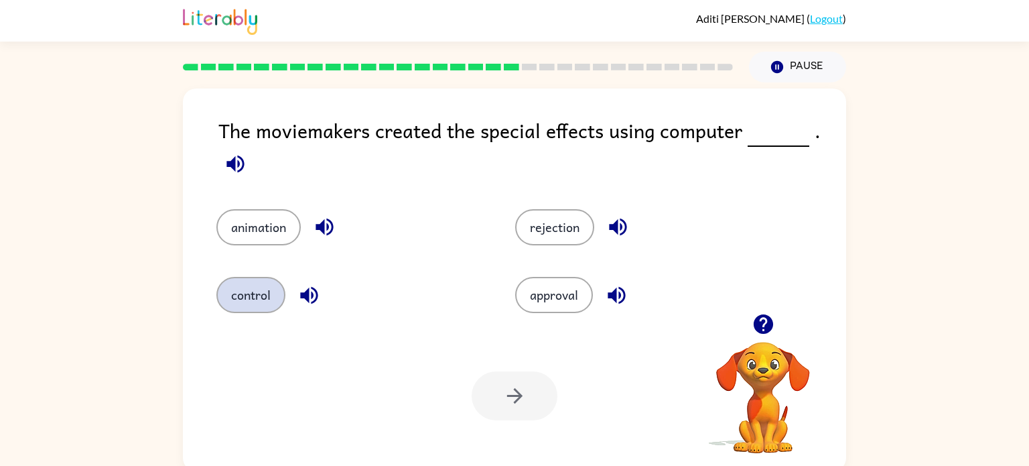
click at [249, 305] on button "control" at bounding box center [250, 295] width 69 height 36
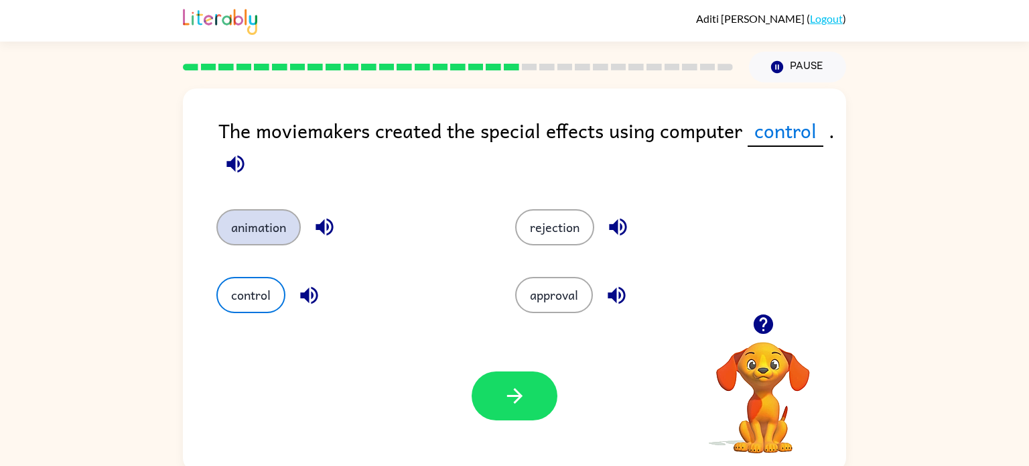
click at [242, 235] on button "animation" at bounding box center [258, 227] width 84 height 36
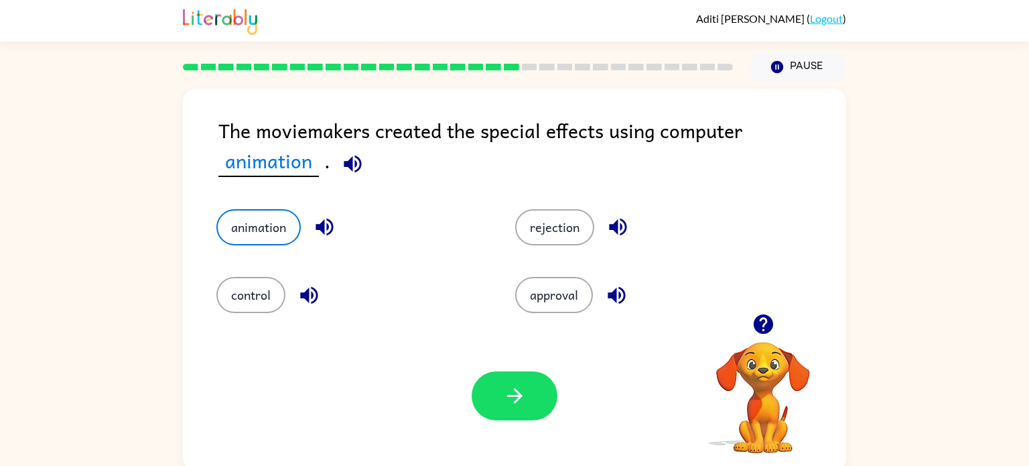
click at [313, 227] on icon "button" at bounding box center [324, 226] width 23 height 23
click at [319, 311] on div "control" at bounding box center [350, 295] width 268 height 36
click at [322, 296] on button "button" at bounding box center [309, 295] width 34 height 34
click at [515, 391] on icon "button" at bounding box center [513, 395] width 15 height 15
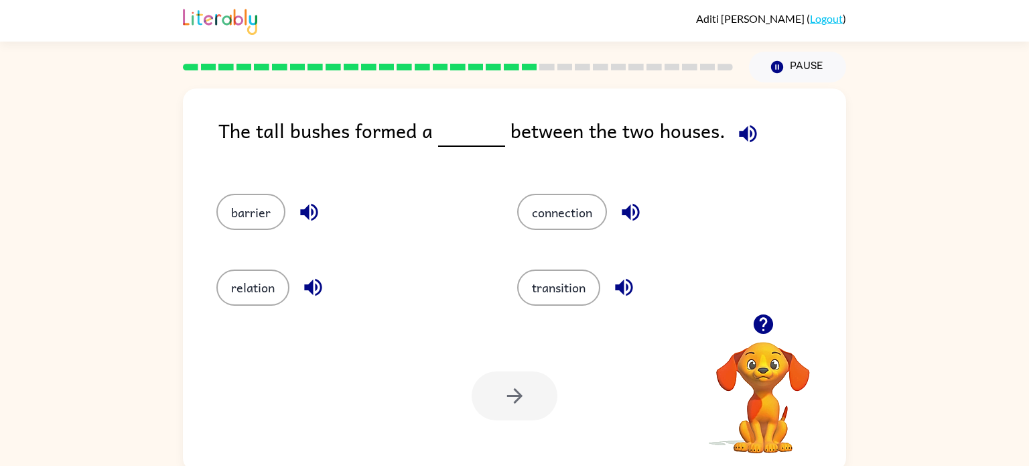
click at [311, 207] on icon "button" at bounding box center [308, 211] width 23 height 23
click at [305, 294] on icon "button" at bounding box center [312, 286] width 23 height 23
click at [632, 208] on icon "button" at bounding box center [630, 211] width 23 height 23
click at [640, 283] on button "button" at bounding box center [624, 287] width 34 height 34
click at [311, 221] on icon "button" at bounding box center [308, 211] width 23 height 23
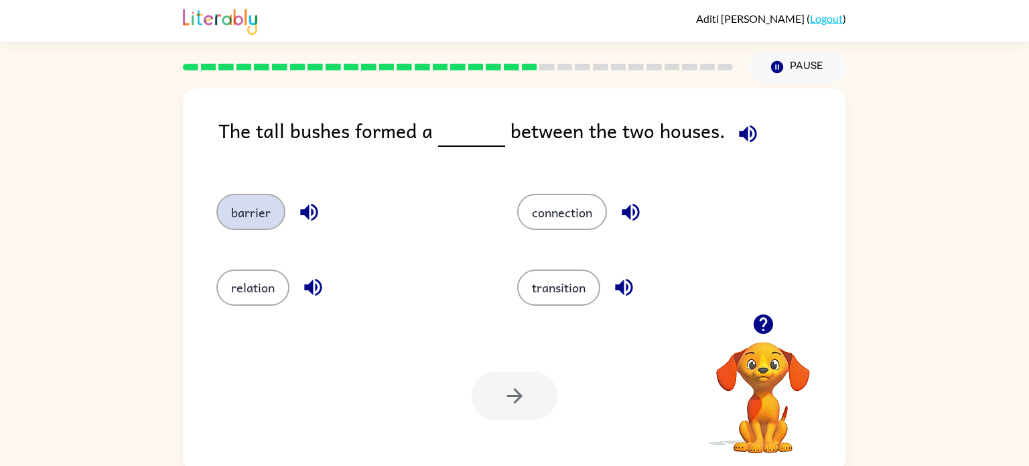
click at [254, 220] on button "barrier" at bounding box center [250, 212] width 69 height 36
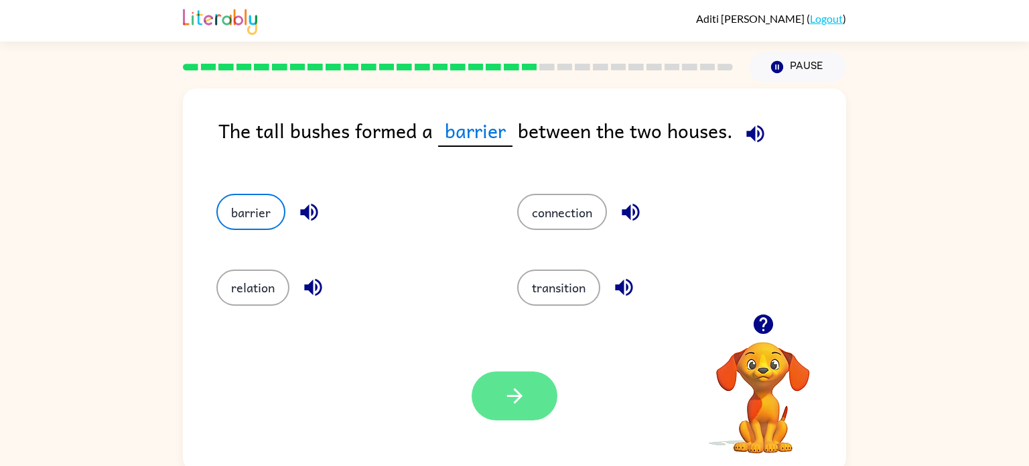
click at [517, 385] on icon "button" at bounding box center [514, 395] width 23 height 23
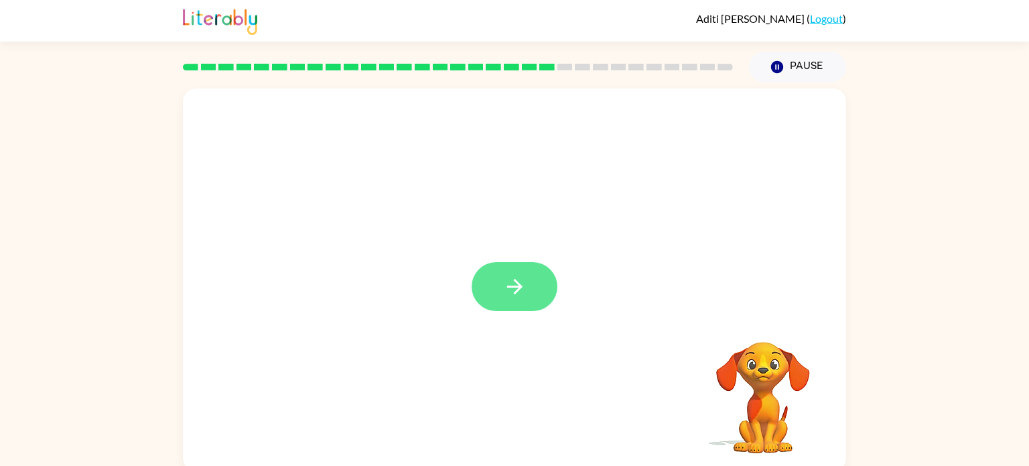
click at [540, 267] on button "button" at bounding box center [515, 286] width 86 height 49
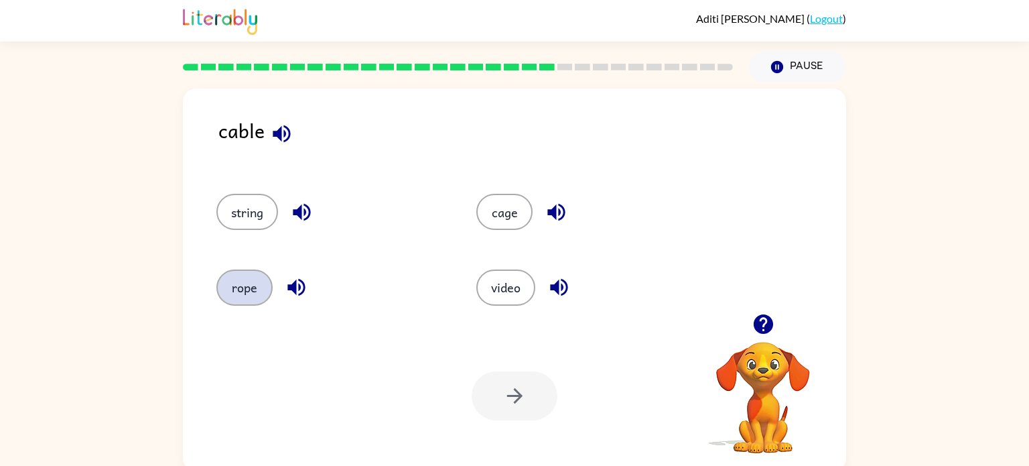
click at [228, 282] on button "rope" at bounding box center [244, 287] width 56 height 36
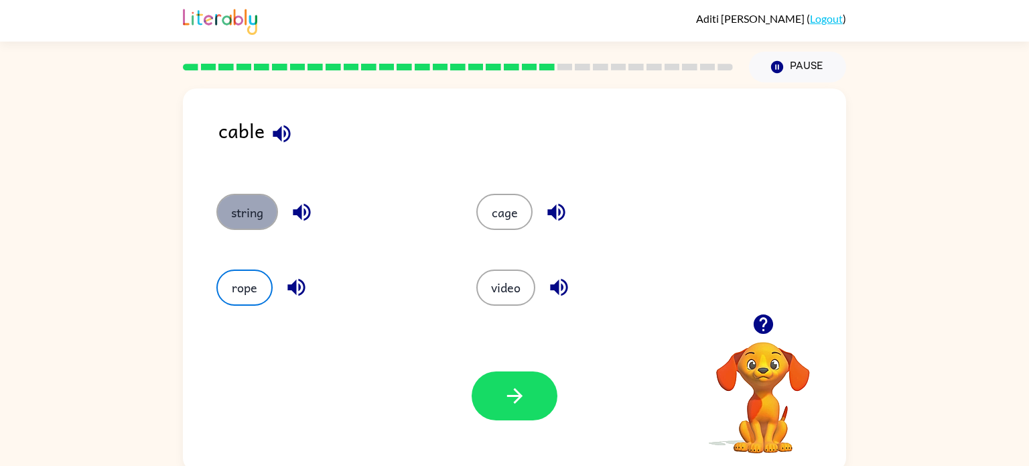
click at [245, 219] on button "string" at bounding box center [247, 212] width 62 height 36
click at [255, 268] on div "rope" at bounding box center [321, 281] width 260 height 75
click at [251, 275] on button "rope" at bounding box center [244, 287] width 56 height 36
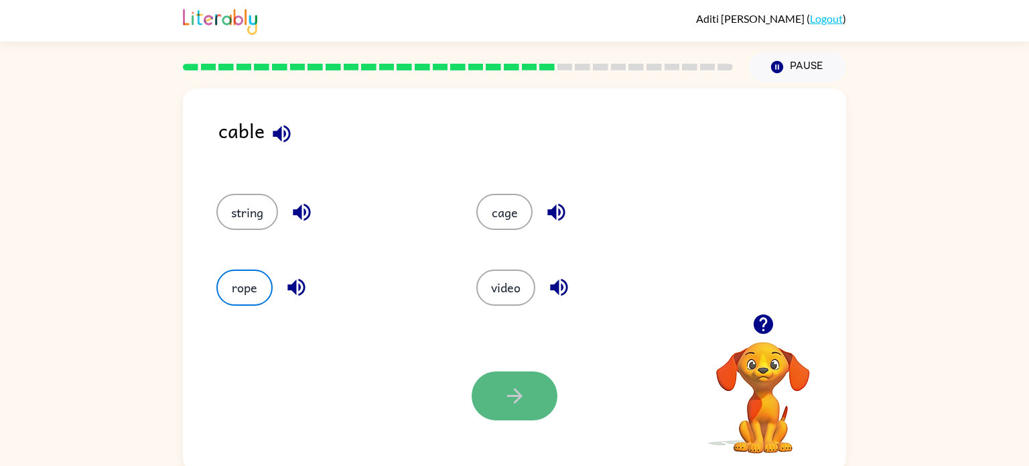
click at [490, 375] on button "button" at bounding box center [515, 395] width 86 height 49
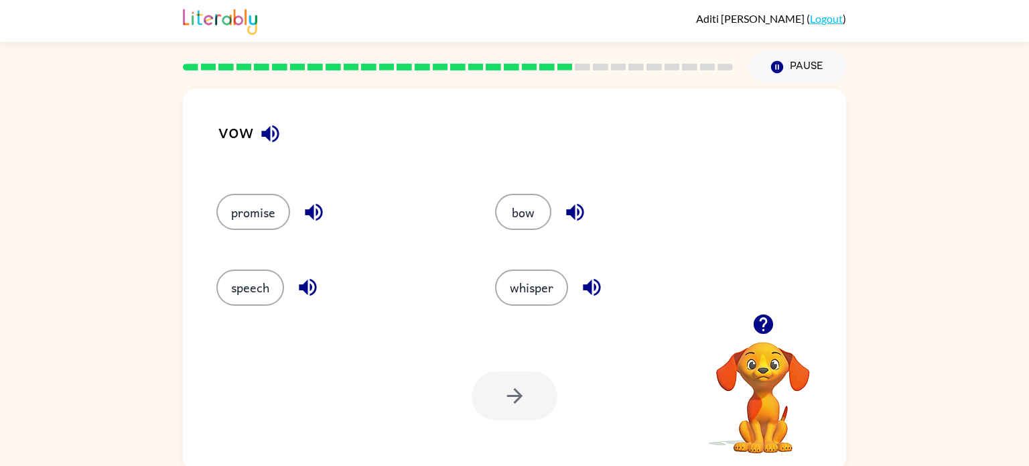
click at [269, 129] on icon "button" at bounding box center [269, 133] width 17 height 17
click at [249, 217] on button "promise" at bounding box center [253, 212] width 74 height 36
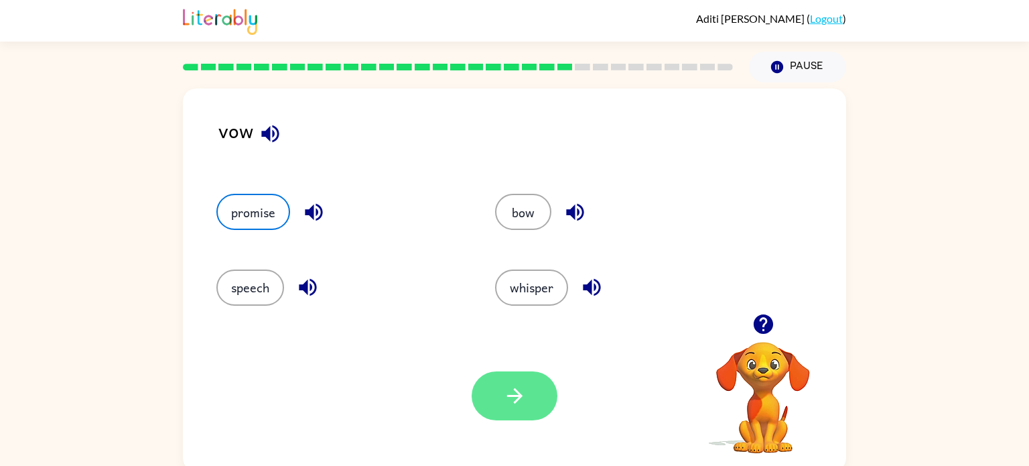
click at [514, 399] on icon "button" at bounding box center [514, 395] width 23 height 23
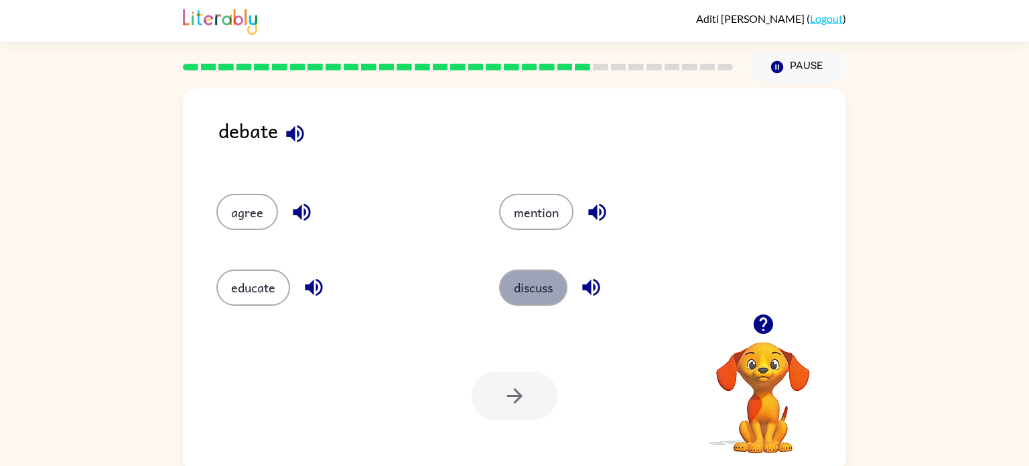
click at [518, 280] on button "discuss" at bounding box center [533, 287] width 68 height 36
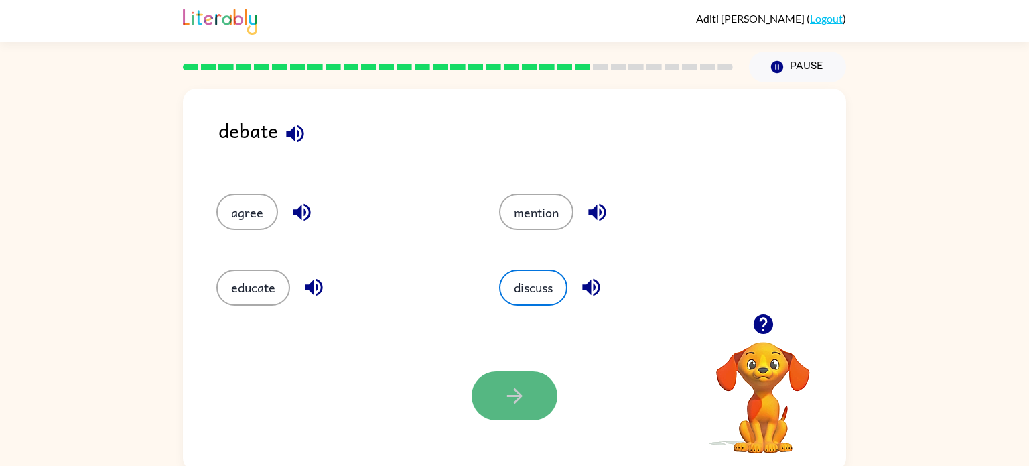
click at [503, 400] on icon "button" at bounding box center [514, 395] width 23 height 23
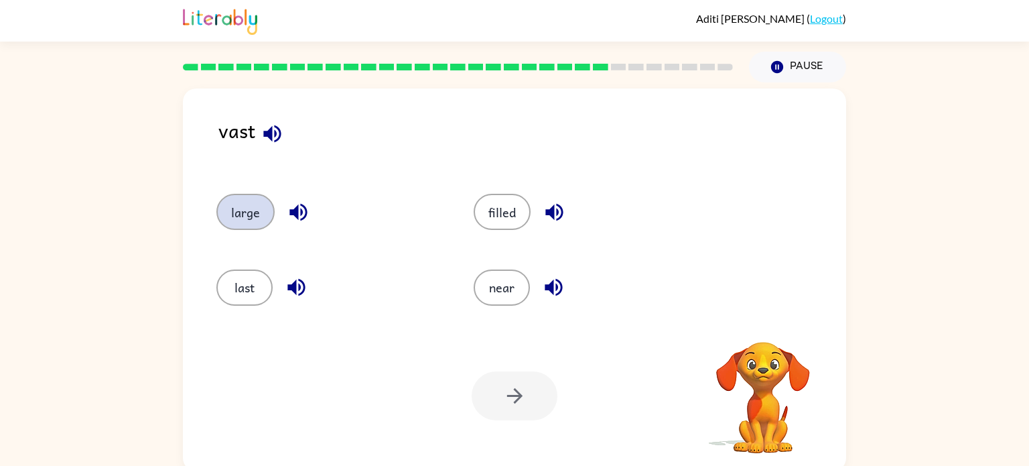
click at [249, 202] on button "large" at bounding box center [245, 212] width 58 height 36
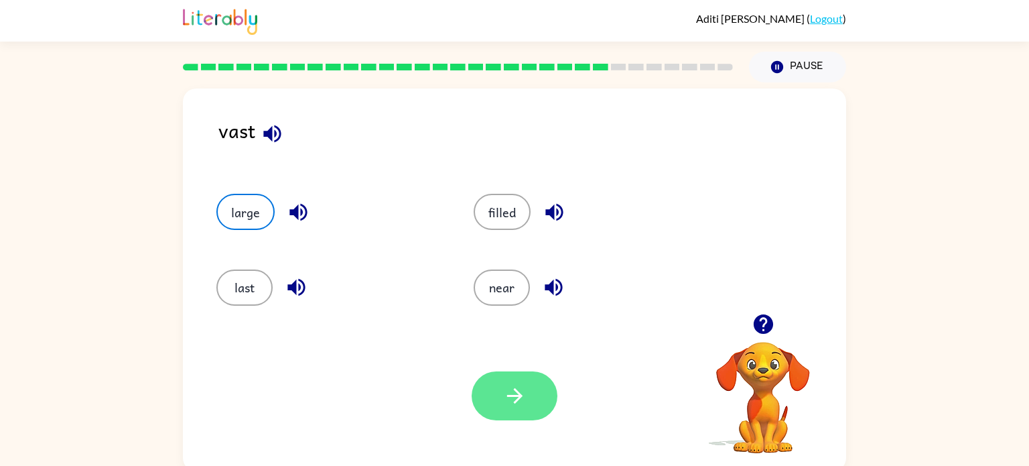
click at [513, 399] on icon "button" at bounding box center [514, 395] width 23 height 23
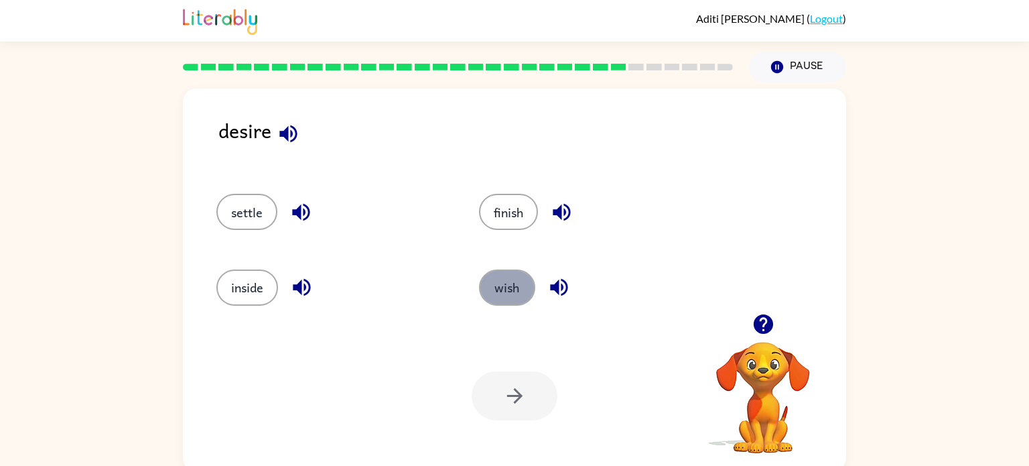
click at [525, 284] on button "wish" at bounding box center [507, 287] width 56 height 36
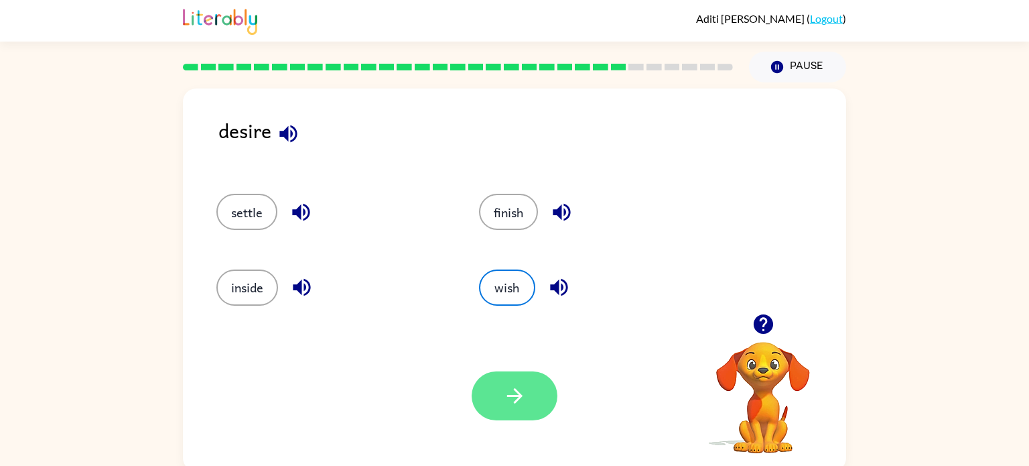
click at [527, 379] on button "button" at bounding box center [515, 395] width 86 height 49
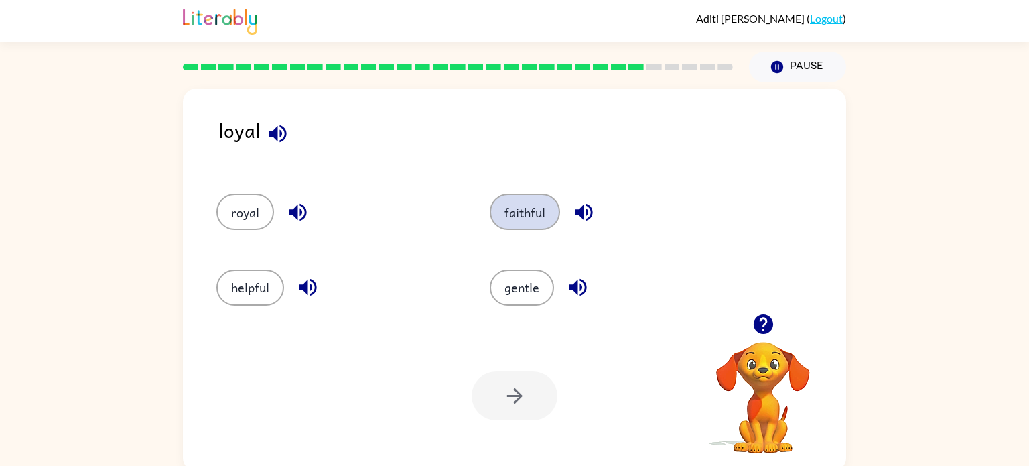
click at [535, 223] on button "faithful" at bounding box center [525, 212] width 70 height 36
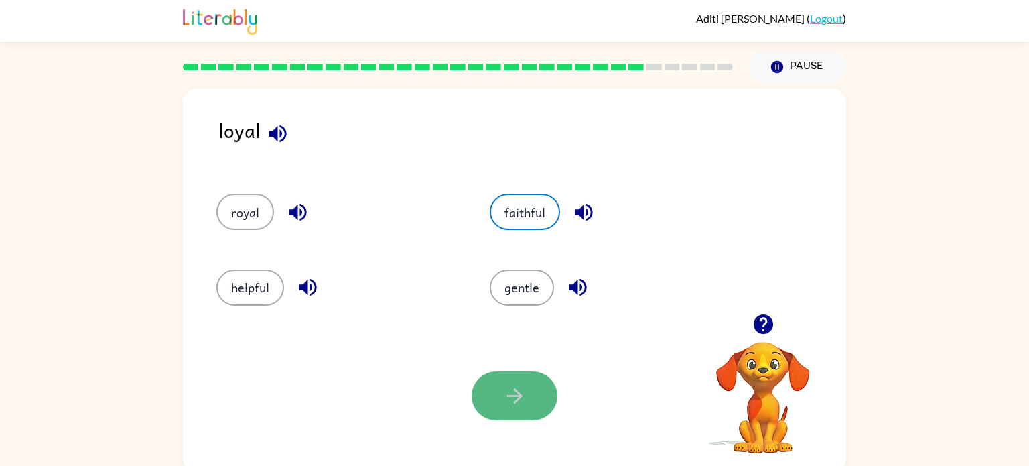
click at [527, 381] on button "button" at bounding box center [515, 395] width 86 height 49
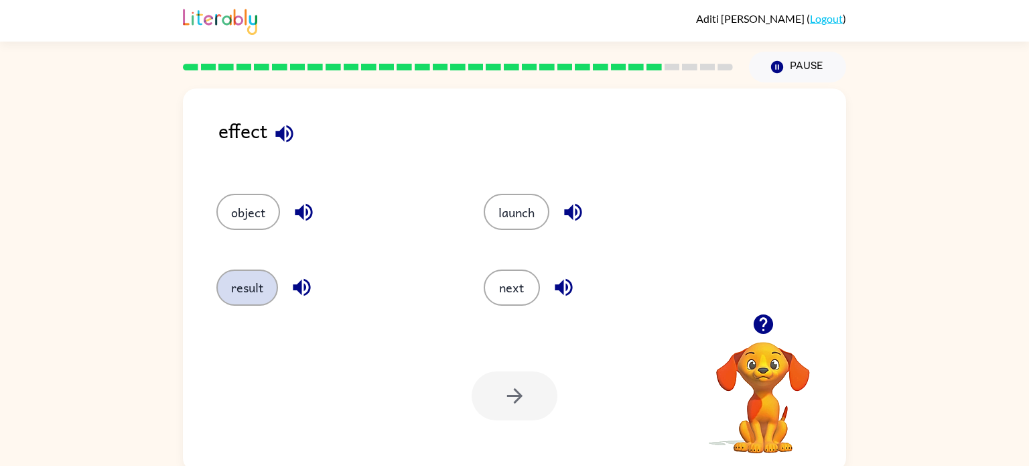
click at [225, 286] on button "result" at bounding box center [247, 287] width 62 height 36
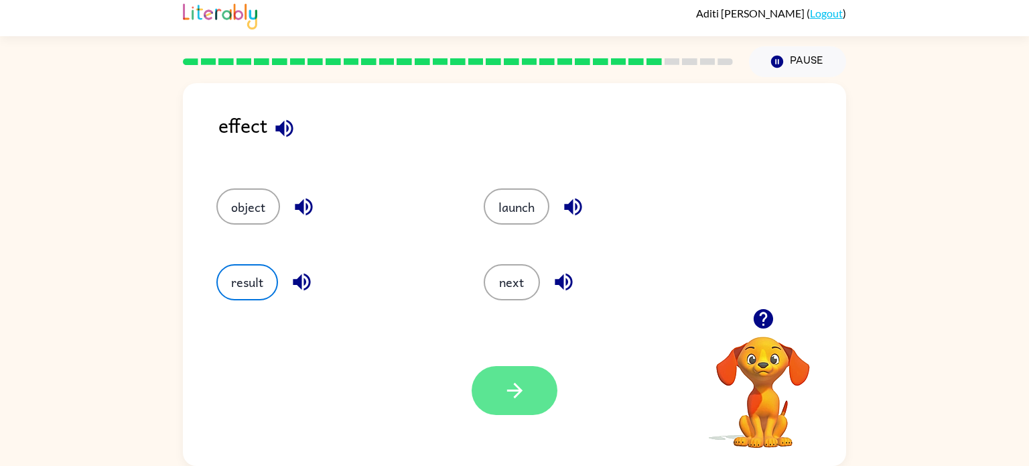
click at [519, 382] on icon "button" at bounding box center [514, 390] width 23 height 23
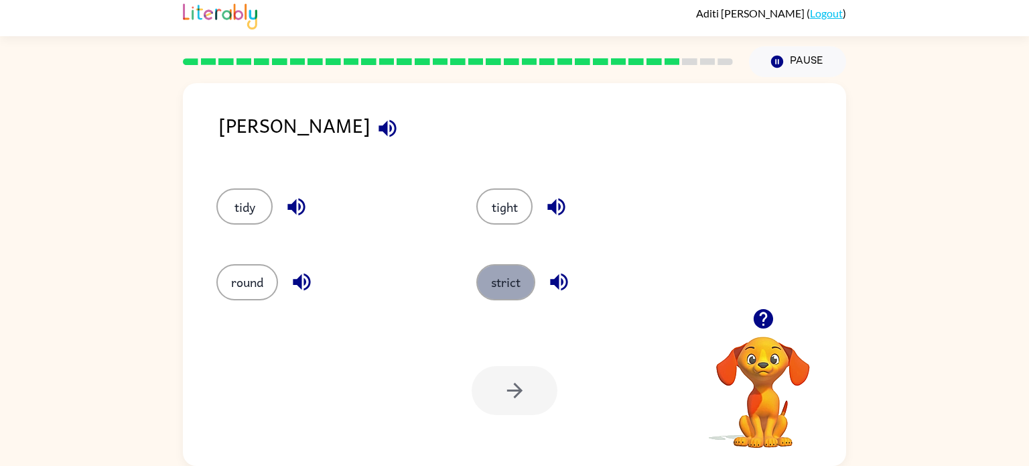
click at [505, 280] on button "strict" at bounding box center [505, 282] width 59 height 36
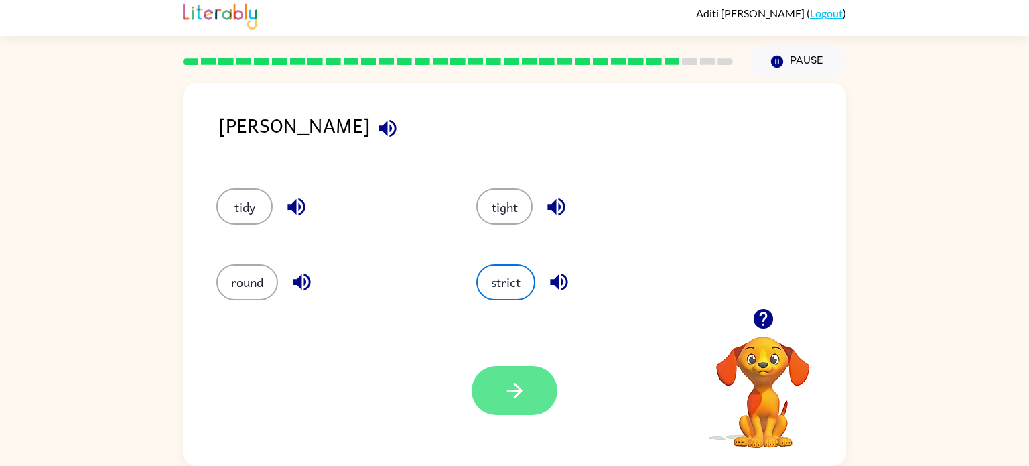
click at [531, 398] on button "button" at bounding box center [515, 390] width 86 height 49
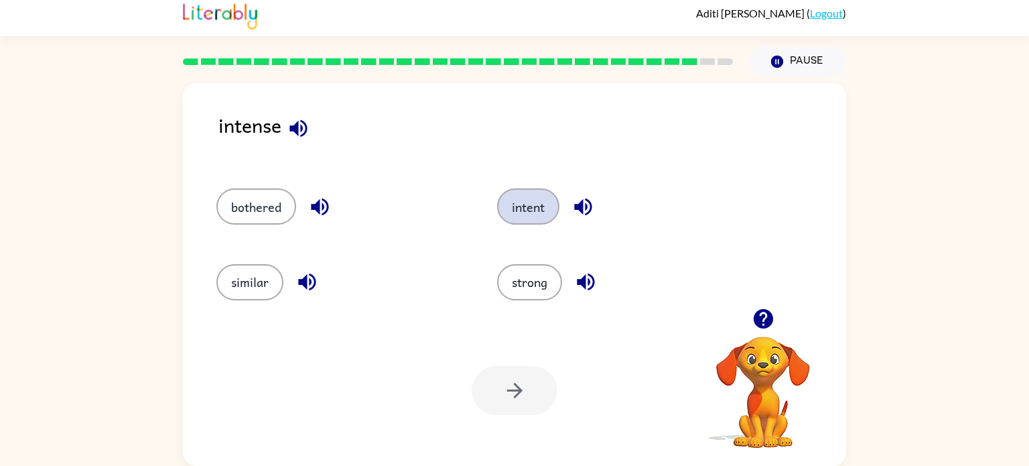
click at [509, 208] on button "intent" at bounding box center [528, 206] width 62 height 36
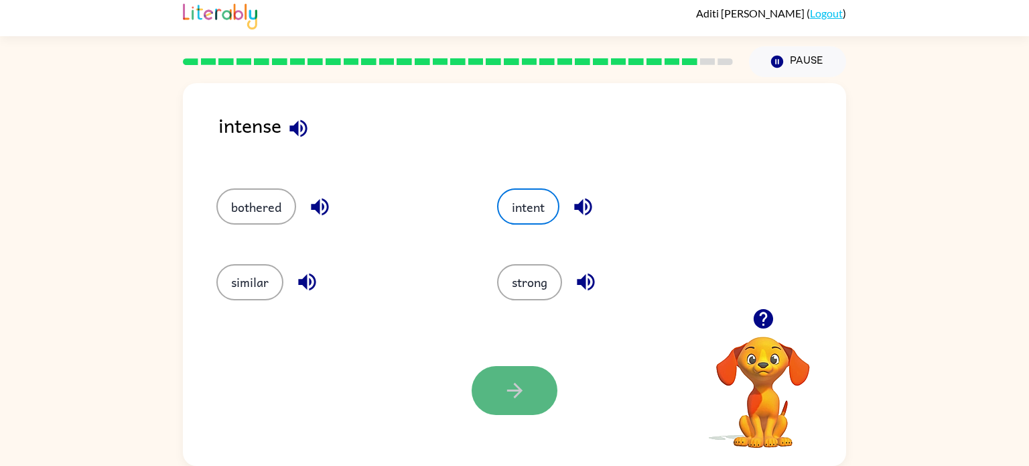
click at [489, 389] on button "button" at bounding box center [515, 390] width 86 height 49
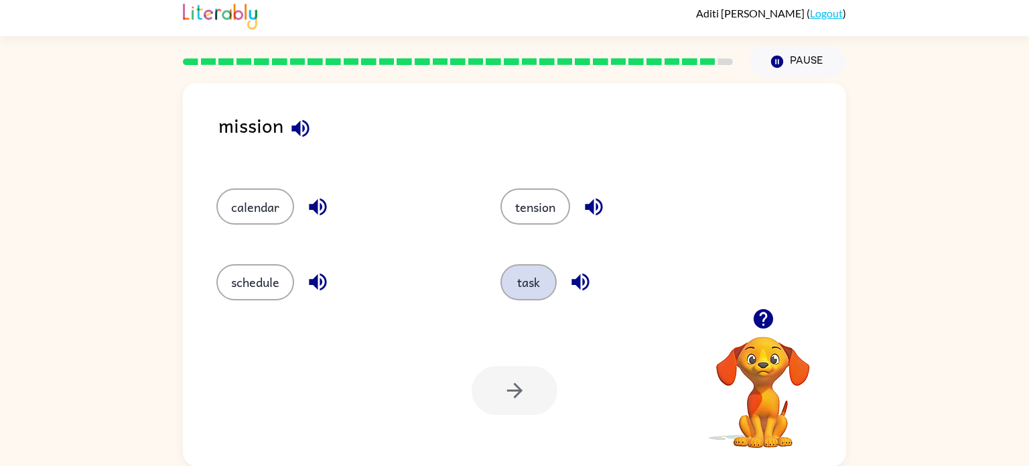
click at [524, 281] on button "task" at bounding box center [528, 282] width 56 height 36
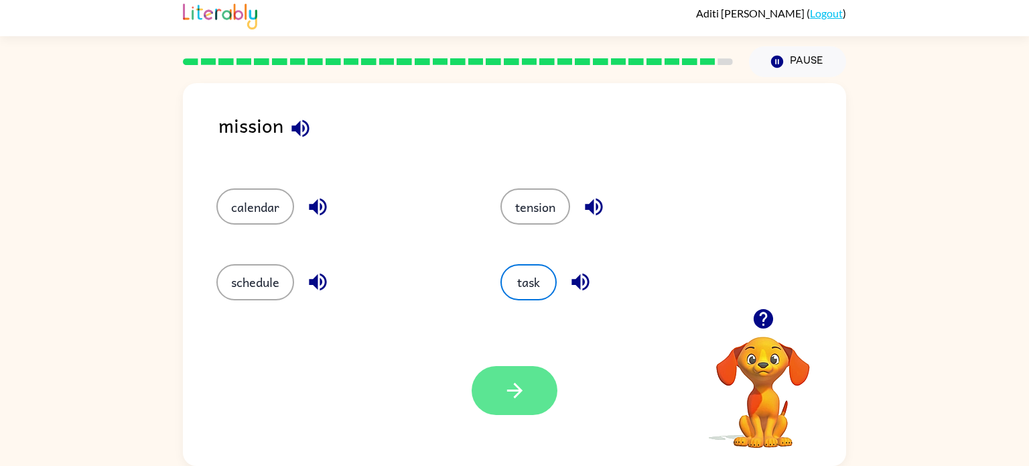
click at [506, 400] on icon "button" at bounding box center [514, 390] width 23 height 23
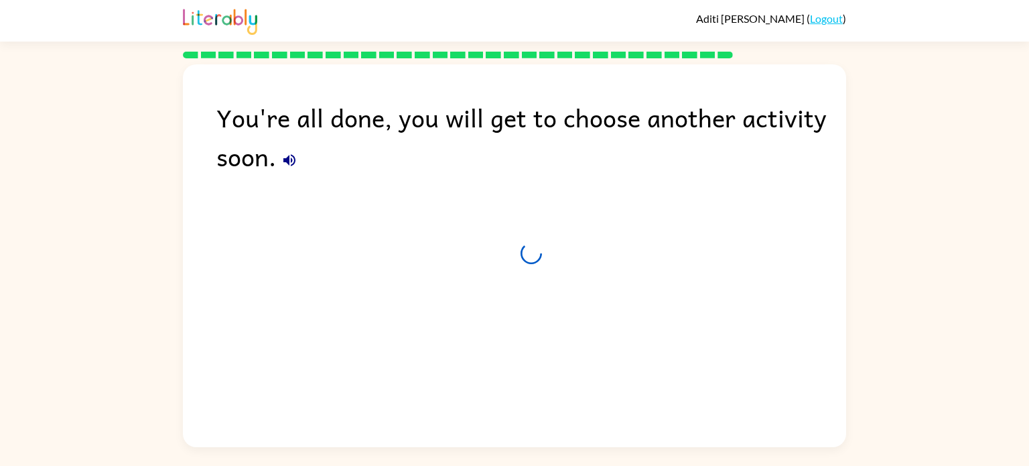
scroll to position [0, 0]
